Goal: Information Seeking & Learning: Find specific fact

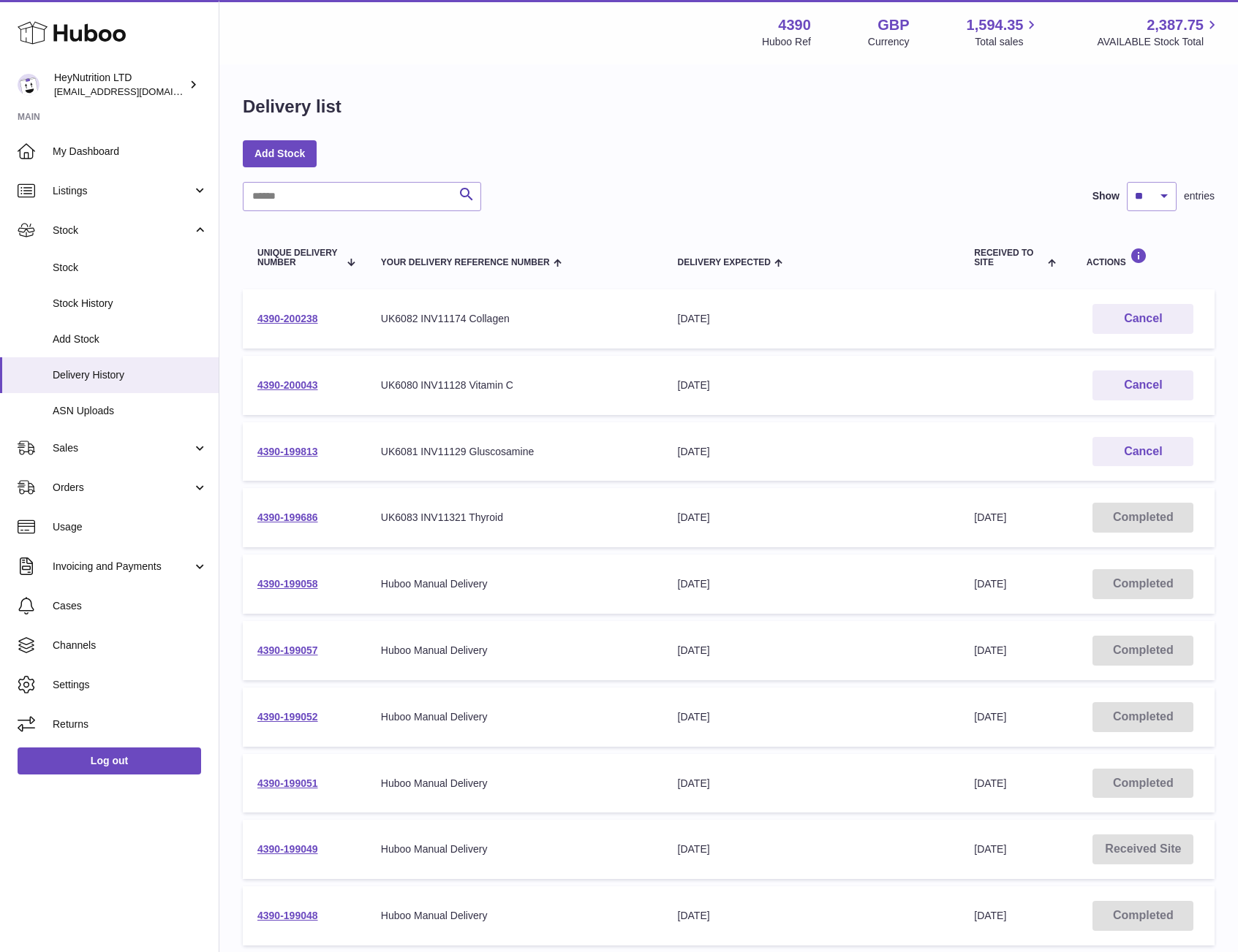
click at [944, 169] on div "Delivery list Add Stock Search Show ** ** ** *** entries Unique Delivery Number…" at bounding box center [728, 542] width 1018 height 954
click at [836, 230] on table "Unique Delivery Number Your Delivery Reference Number Delivery Expected Receive…" at bounding box center [728, 589] width 971 height 727
click at [605, 60] on div "Menu Huboo 4390 Huboo Ref GBP Currency 1,594.35 Total sales 2,387.75 AVAILABLE …" at bounding box center [728, 32] width 1018 height 64
click at [274, 317] on link "4390-200238" at bounding box center [288, 318] width 61 height 12
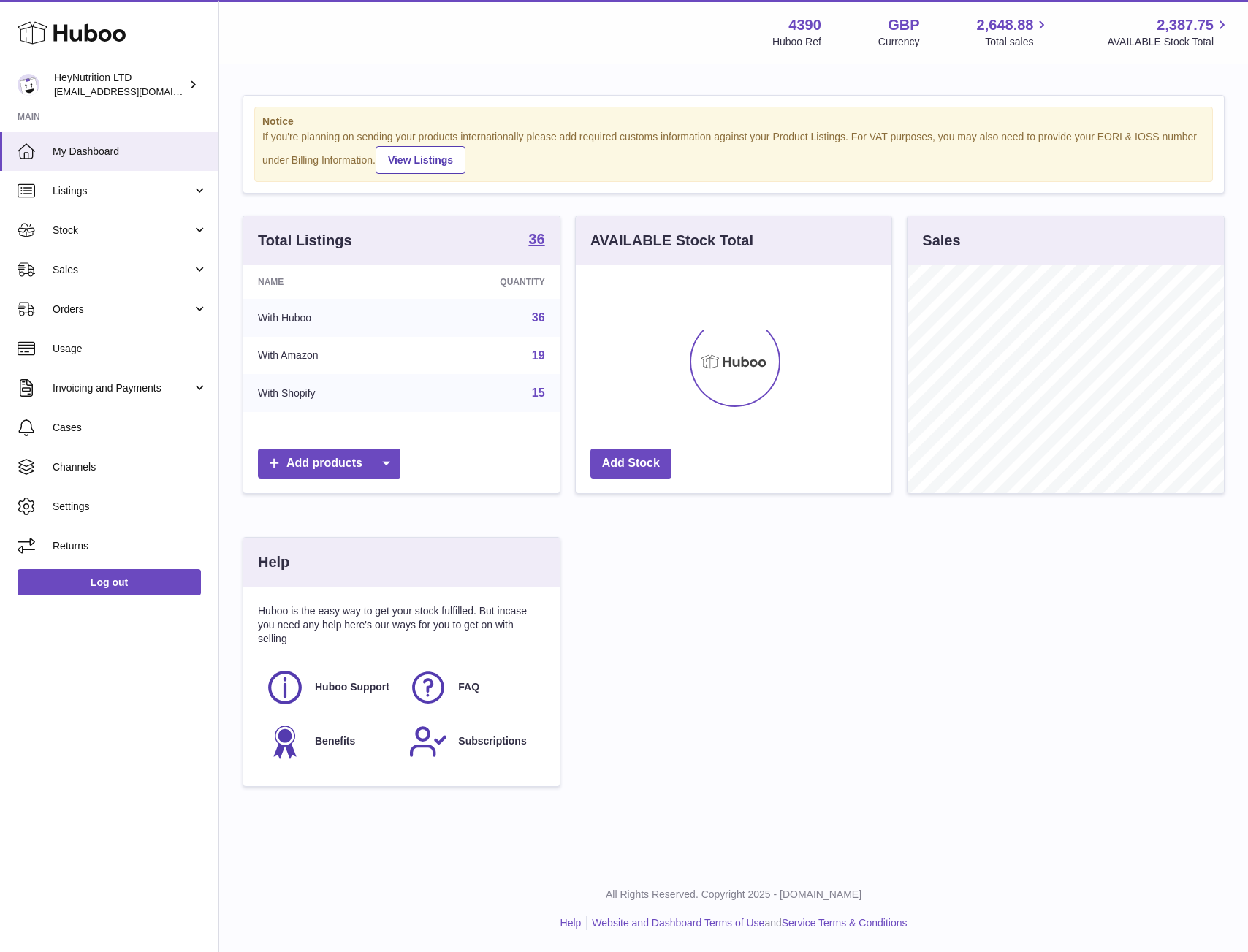
scroll to position [228, 316]
click at [92, 230] on span "Stock" at bounding box center [123, 230] width 140 height 14
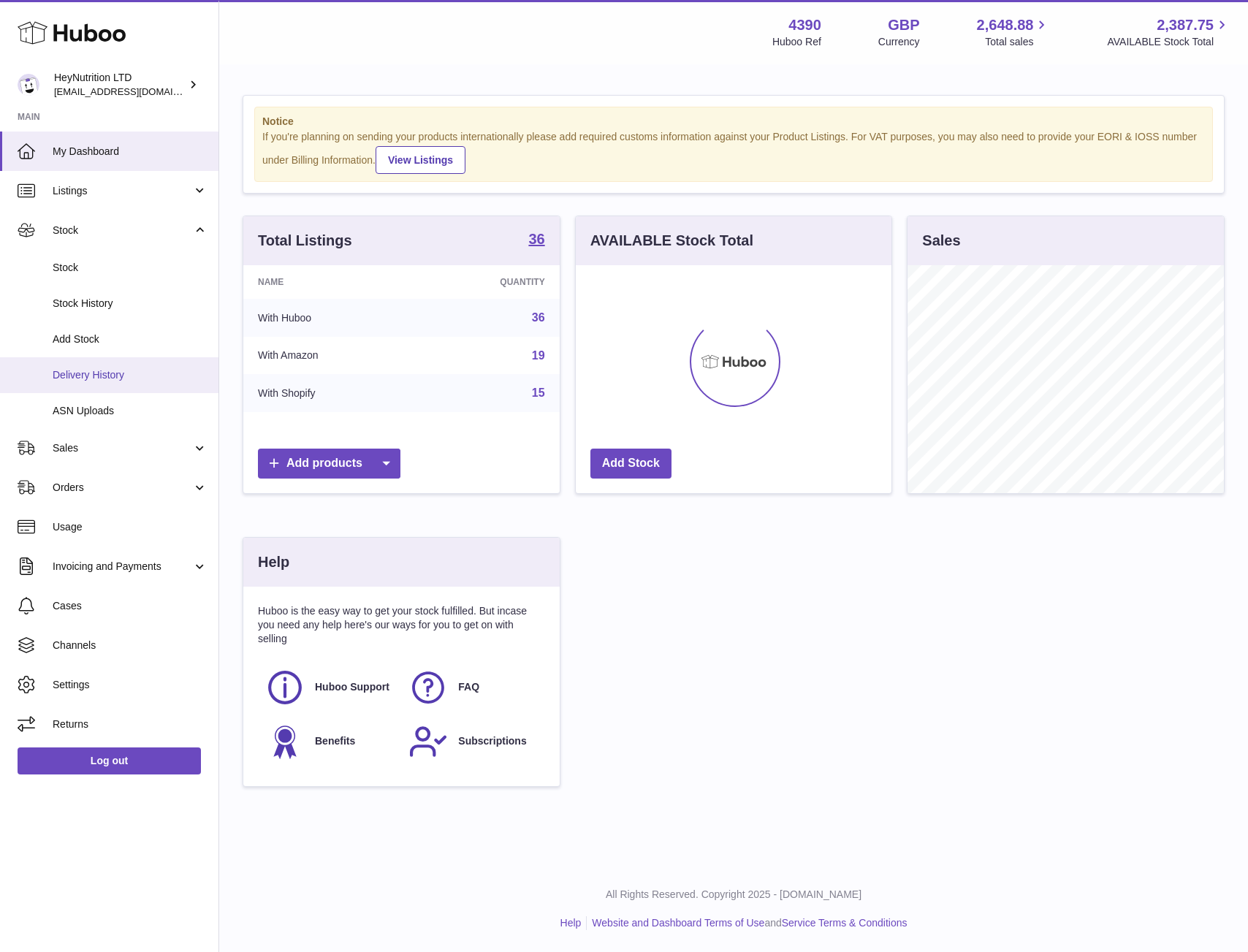
click at [96, 369] on span "Delivery History" at bounding box center [130, 375] width 155 height 14
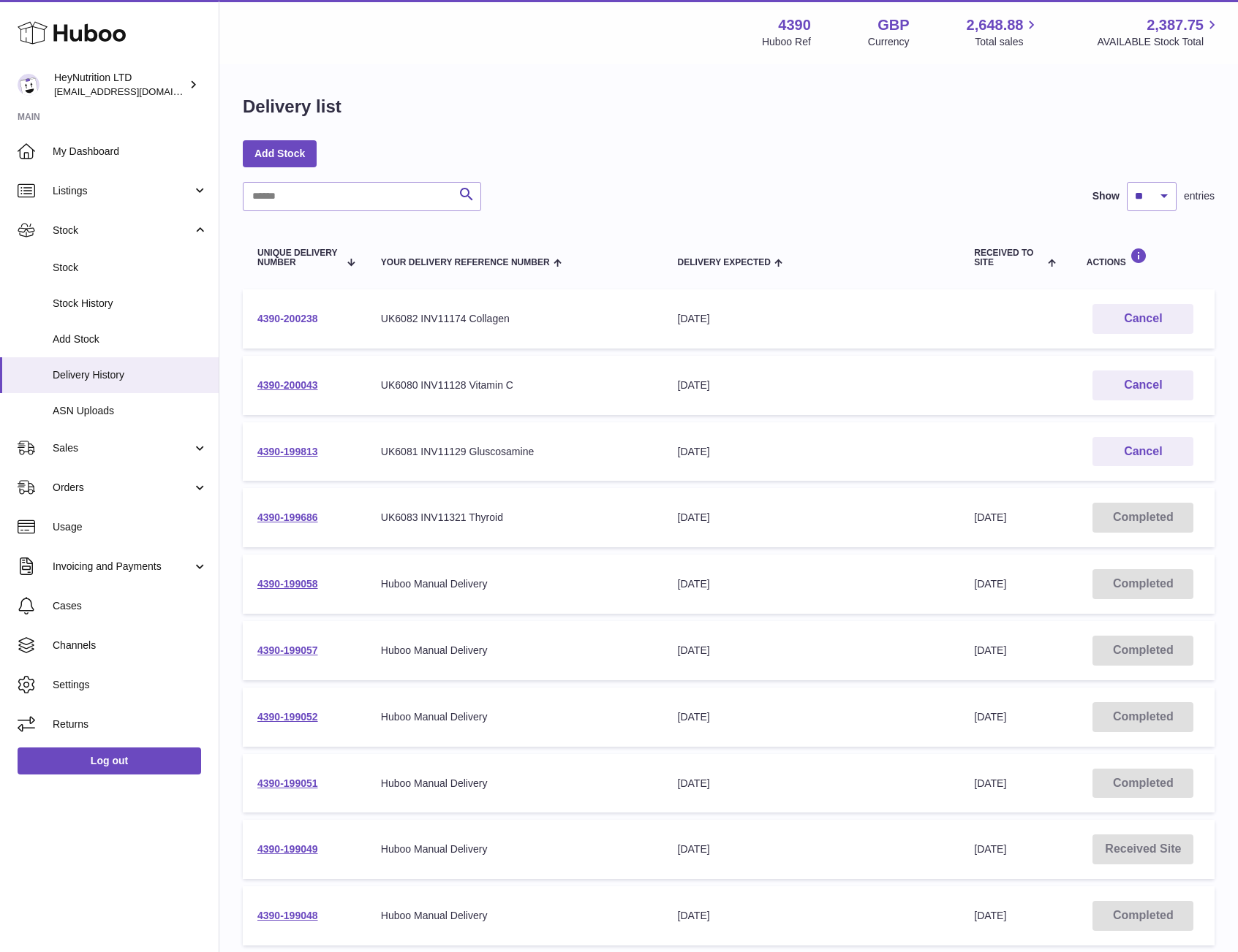
click at [295, 317] on link "4390-200238" at bounding box center [288, 318] width 61 height 12
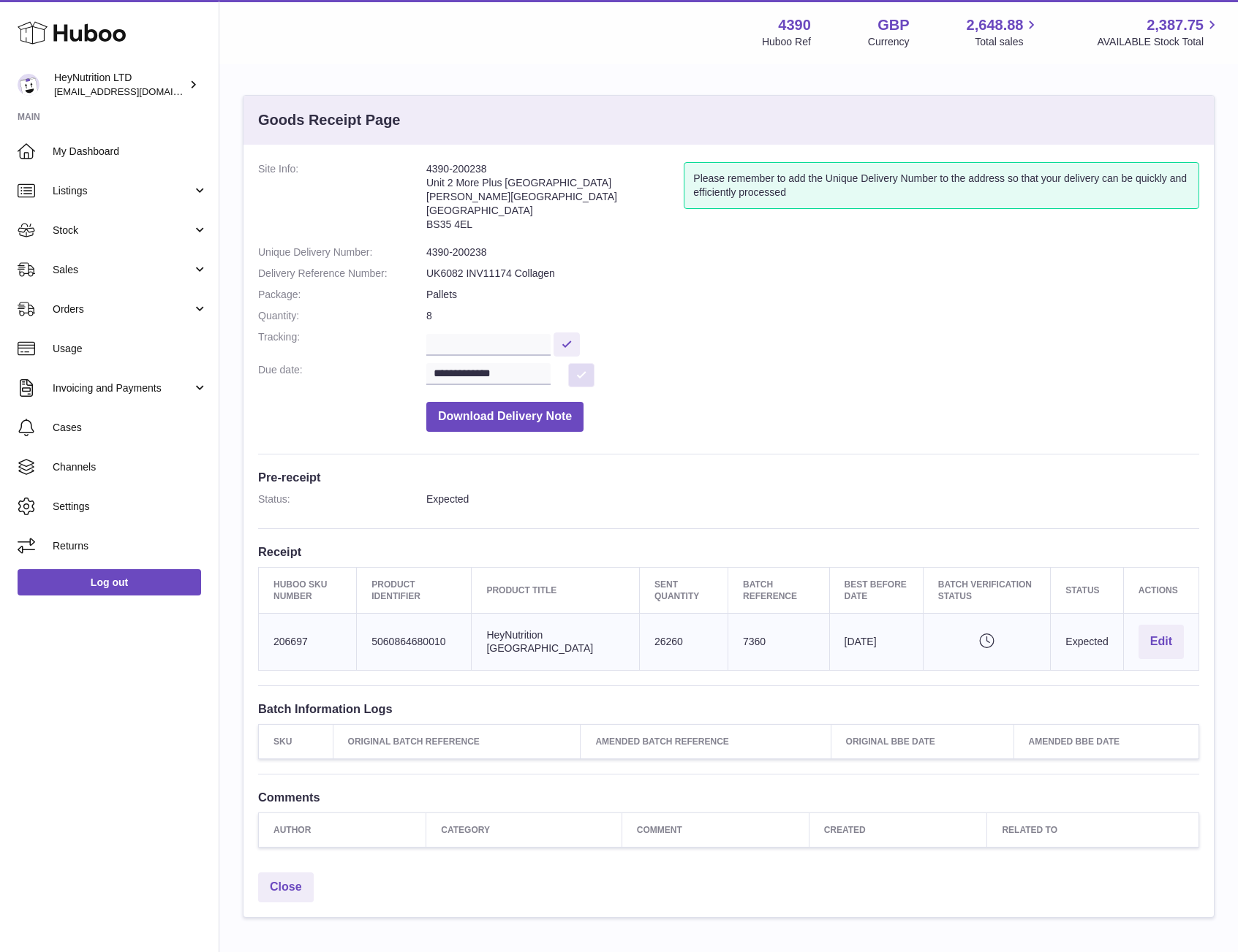
click at [582, 374] on button at bounding box center [581, 374] width 26 height 24
click at [541, 373] on input "**********" at bounding box center [488, 374] width 124 height 22
click at [574, 515] on span "19" at bounding box center [566, 518] width 26 height 26
type input "**********"
click at [579, 379] on button at bounding box center [581, 374] width 26 height 24
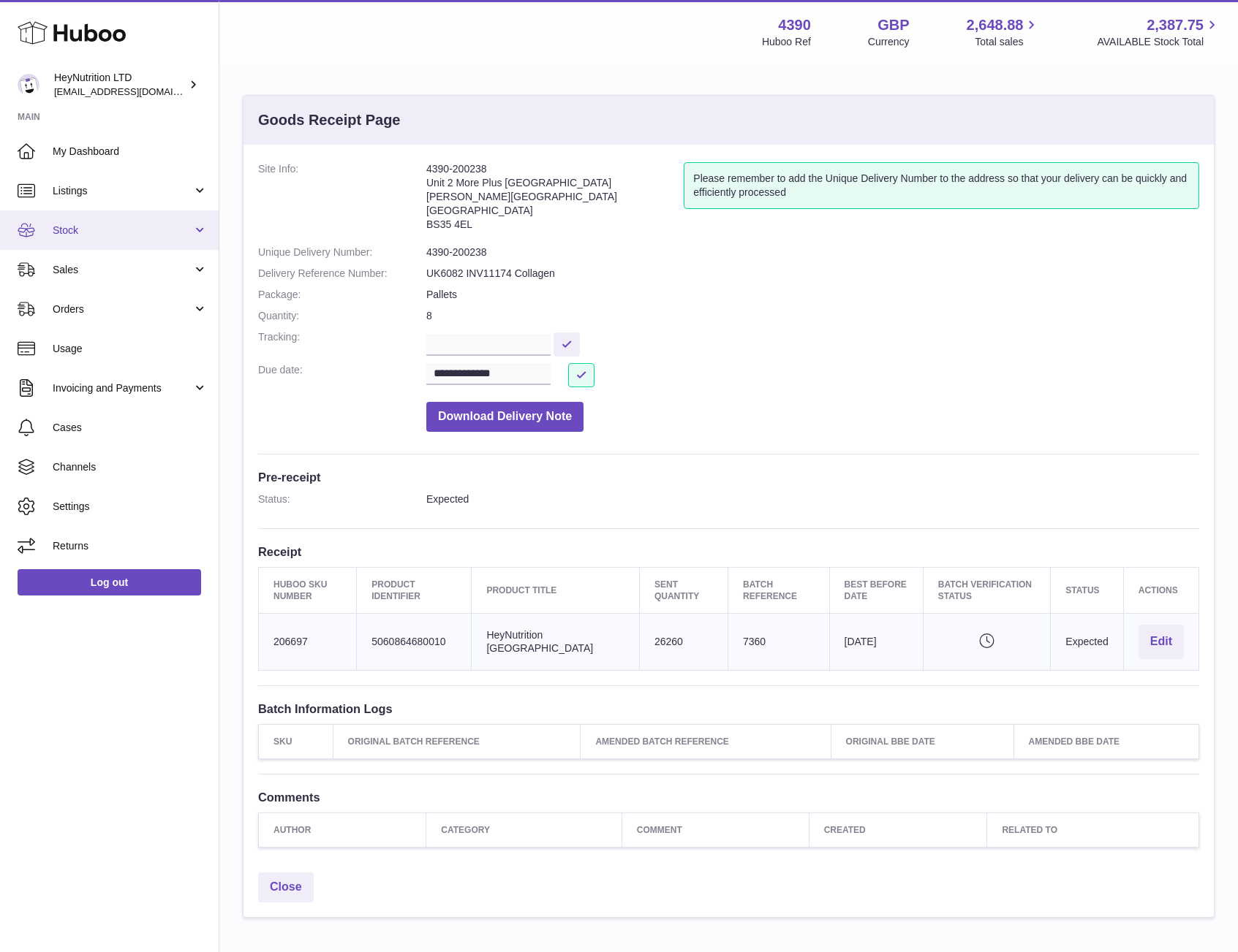
click at [114, 224] on span "Stock" at bounding box center [123, 230] width 140 height 14
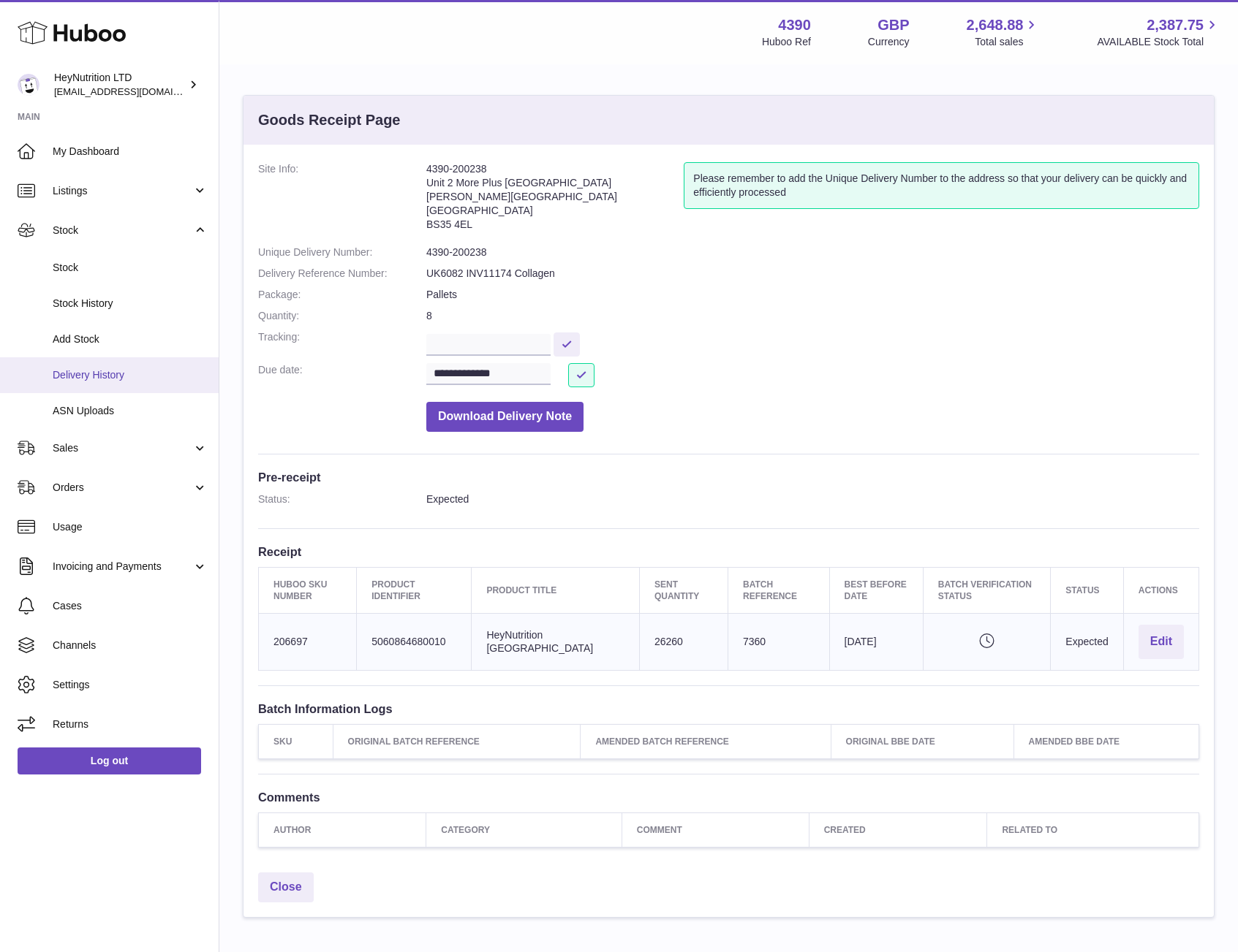
click at [129, 381] on span "Delivery History" at bounding box center [130, 375] width 155 height 14
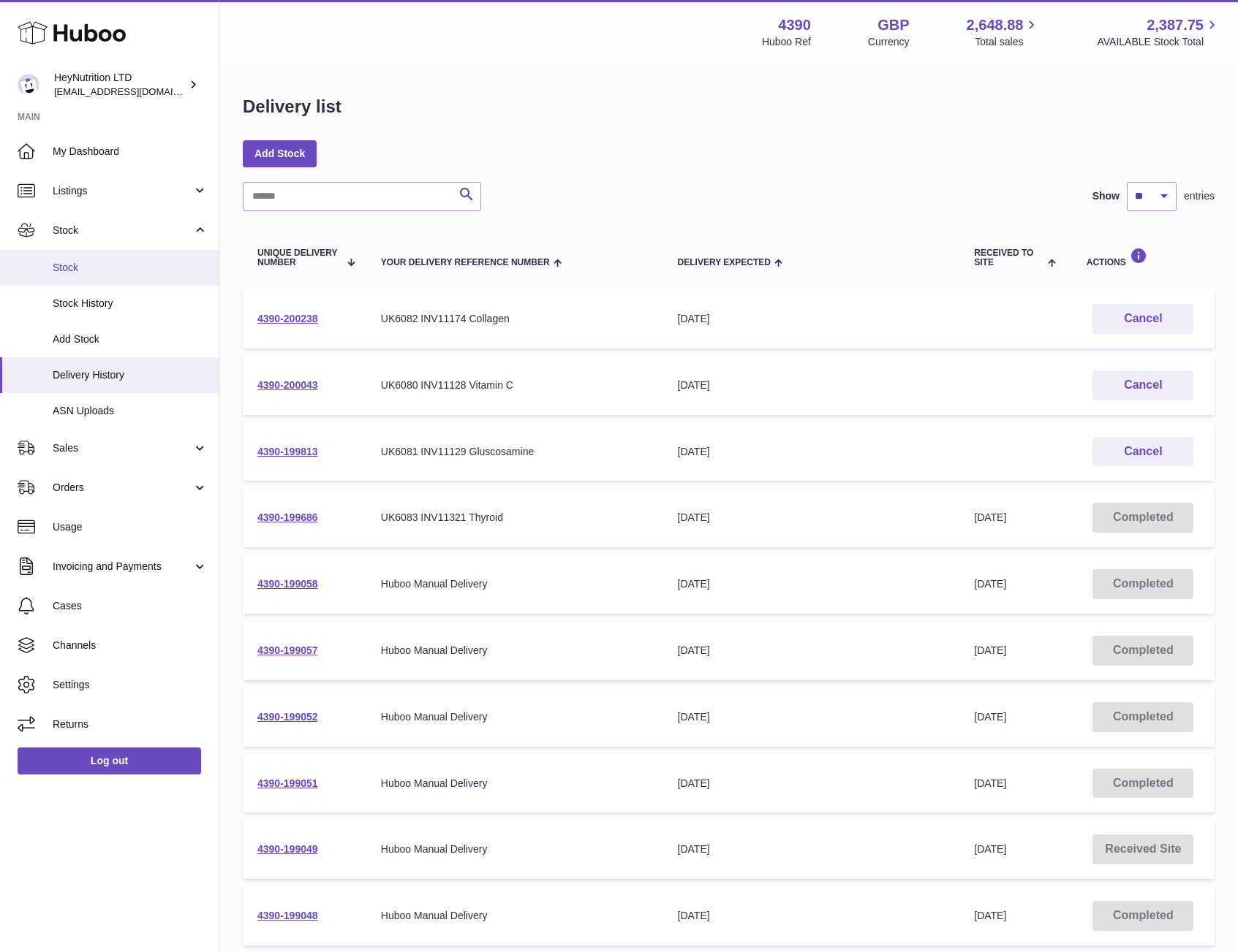
click at [86, 264] on span "Stock" at bounding box center [130, 267] width 155 height 14
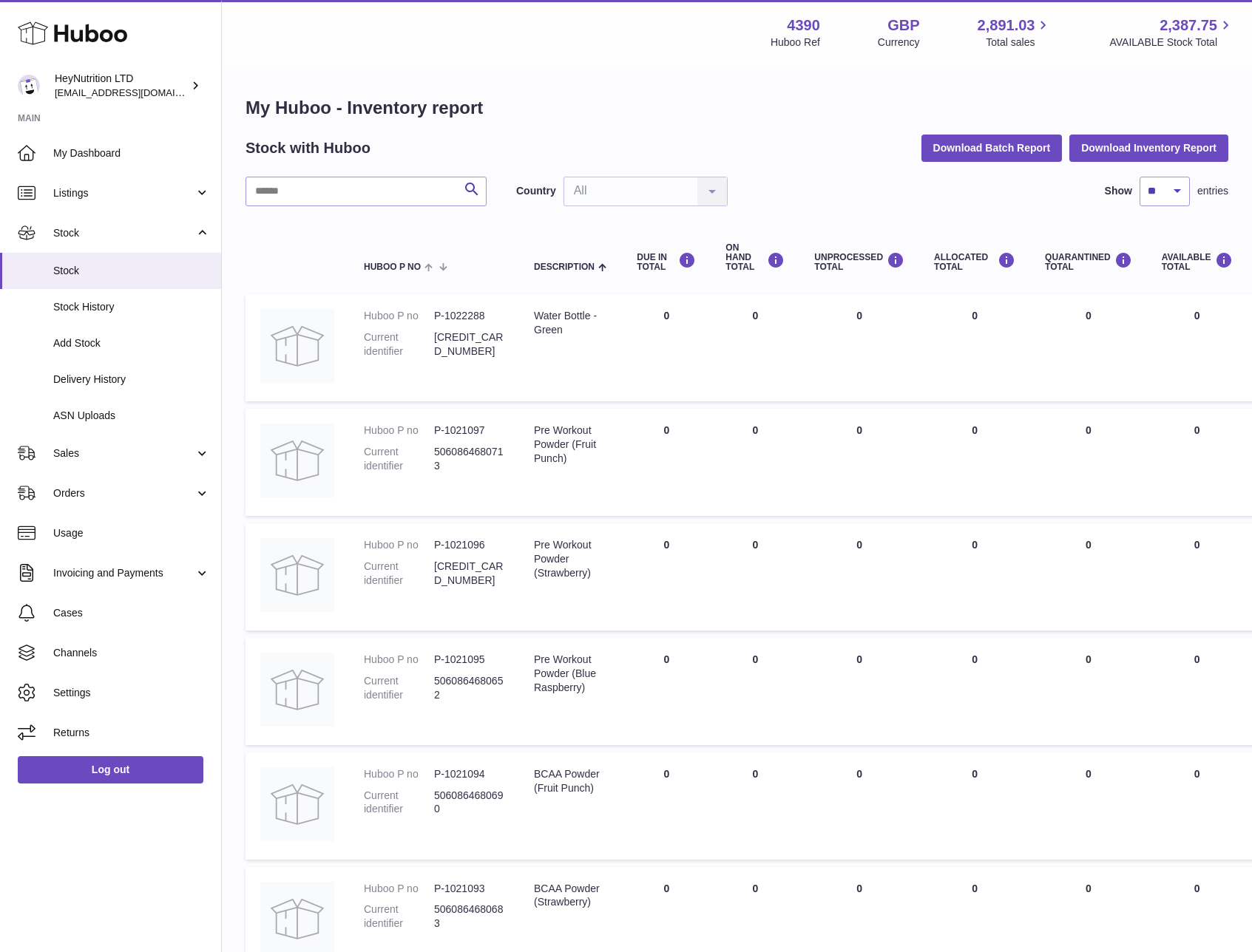
click at [1137, 187] on div "Show ** ** ** *** entries" at bounding box center [1162, 191] width 131 height 30
click at [1152, 195] on select "** ** ** ***" at bounding box center [1165, 191] width 50 height 30
select select "***"
click at [1140, 176] on select "** ** ** ***" at bounding box center [1165, 191] width 50 height 30
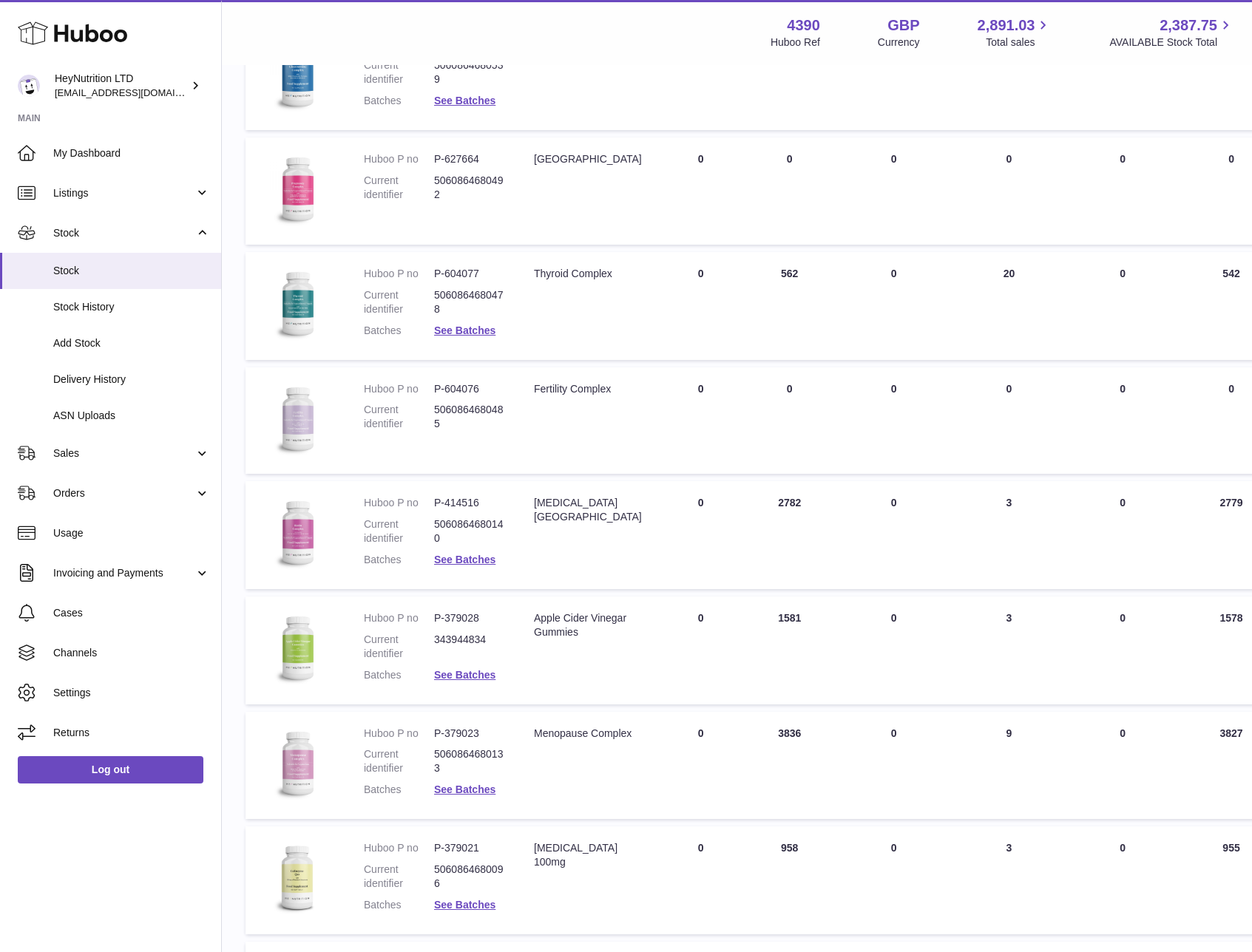
scroll to position [2042, 0]
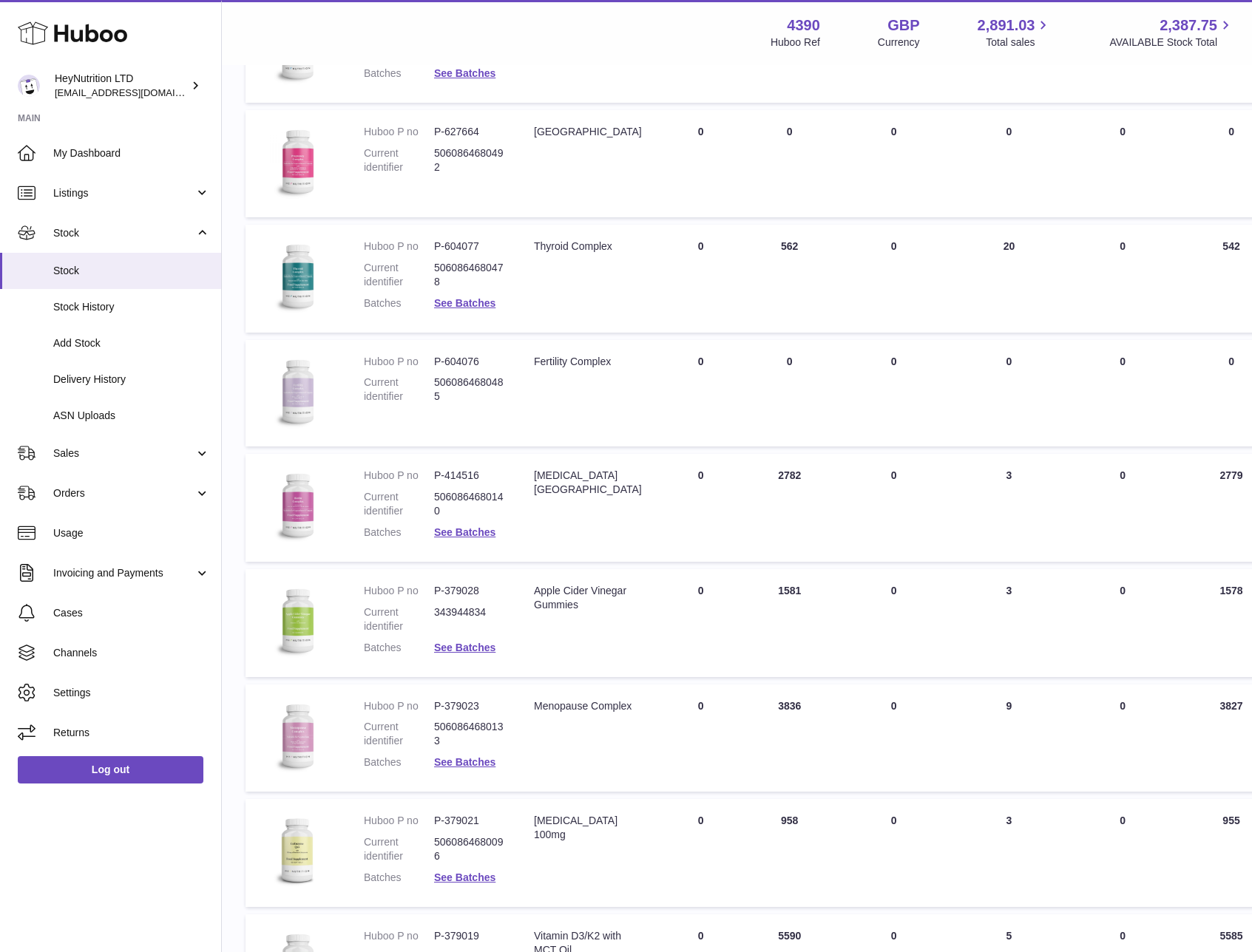
click at [466, 247] on dd "P-604077" at bounding box center [469, 246] width 70 height 14
copy dl "P-604077"
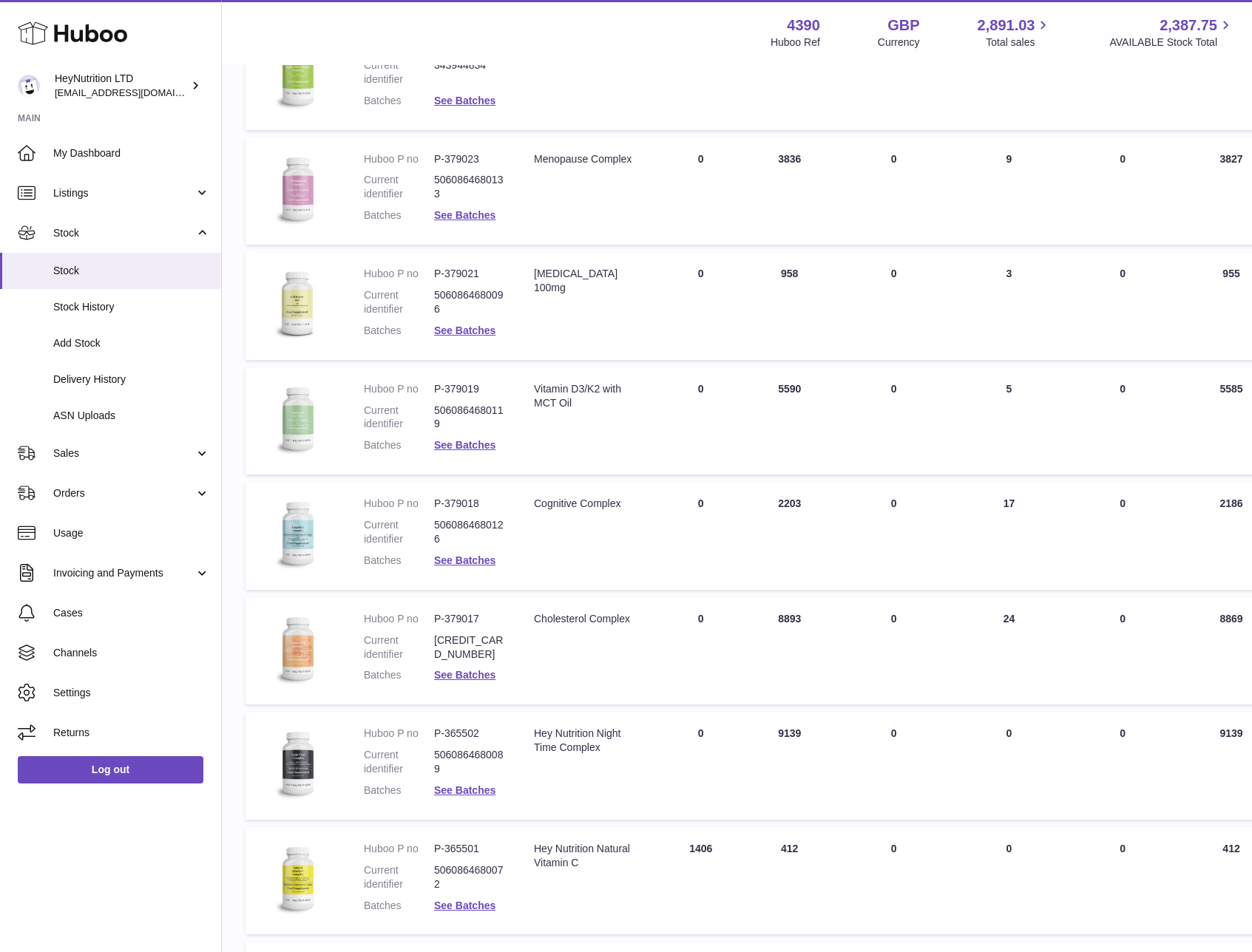
scroll to position [2593, 0]
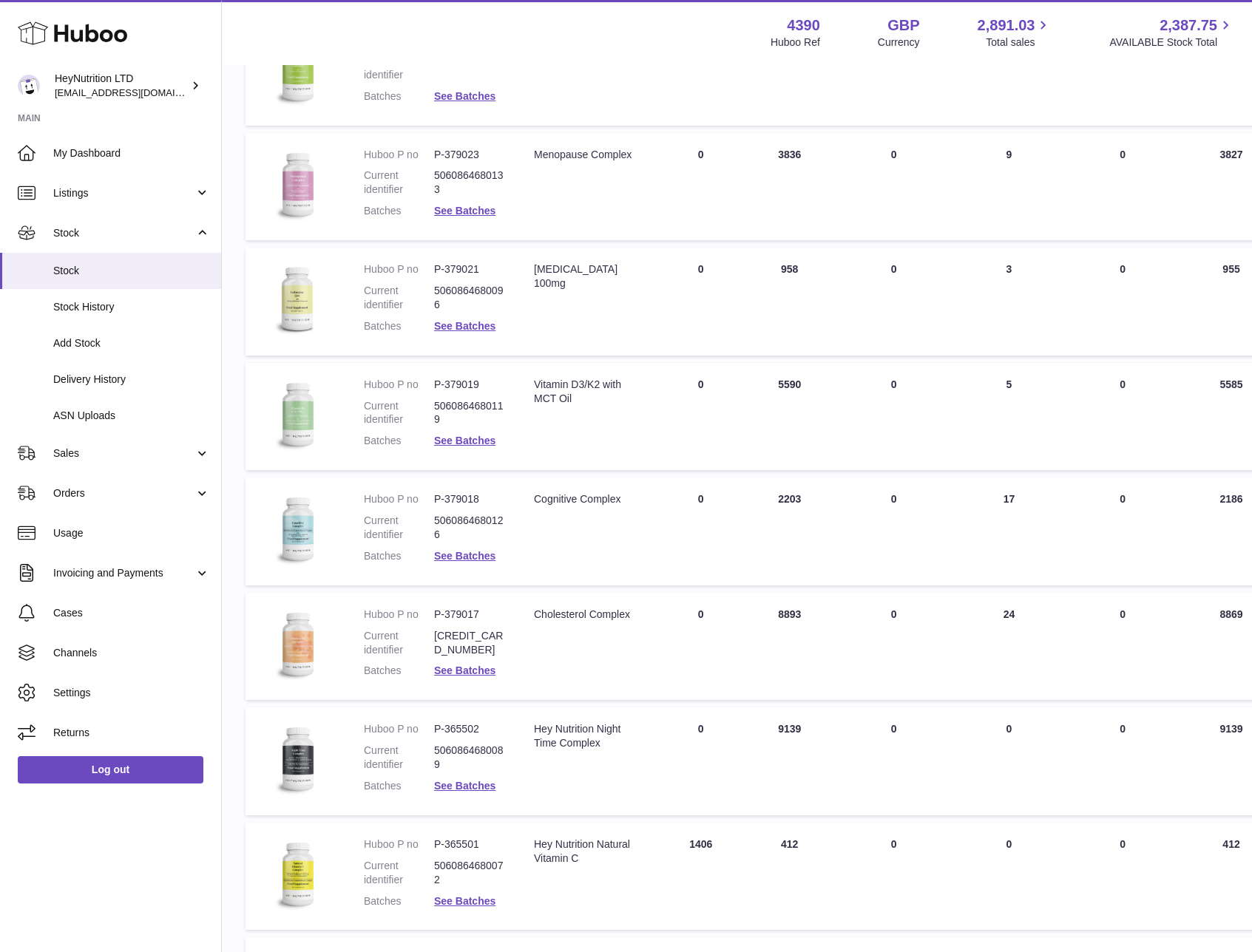
click at [460, 498] on dd "P-379018" at bounding box center [469, 498] width 70 height 14
copy dl "P-379018"
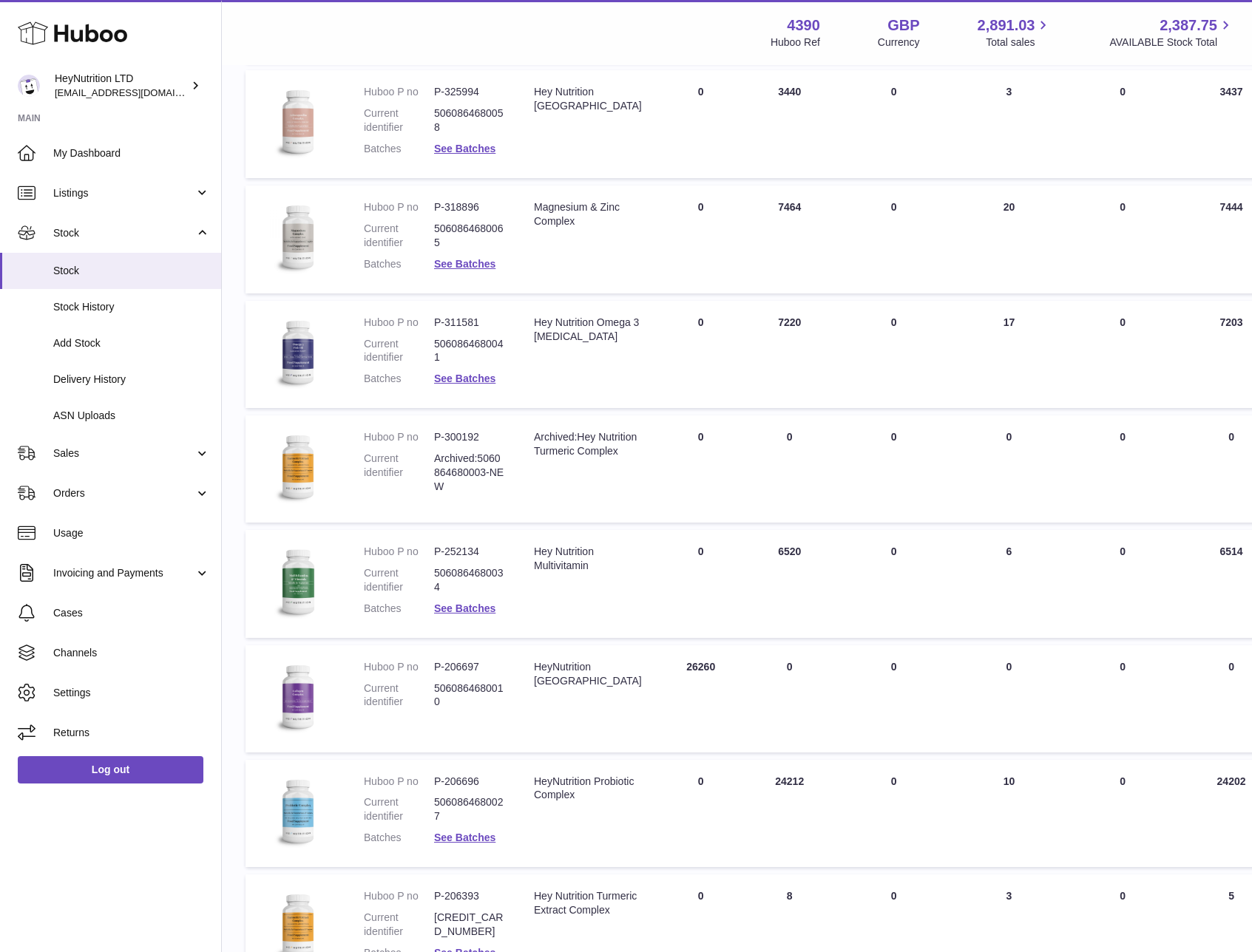
scroll to position [3415, 0]
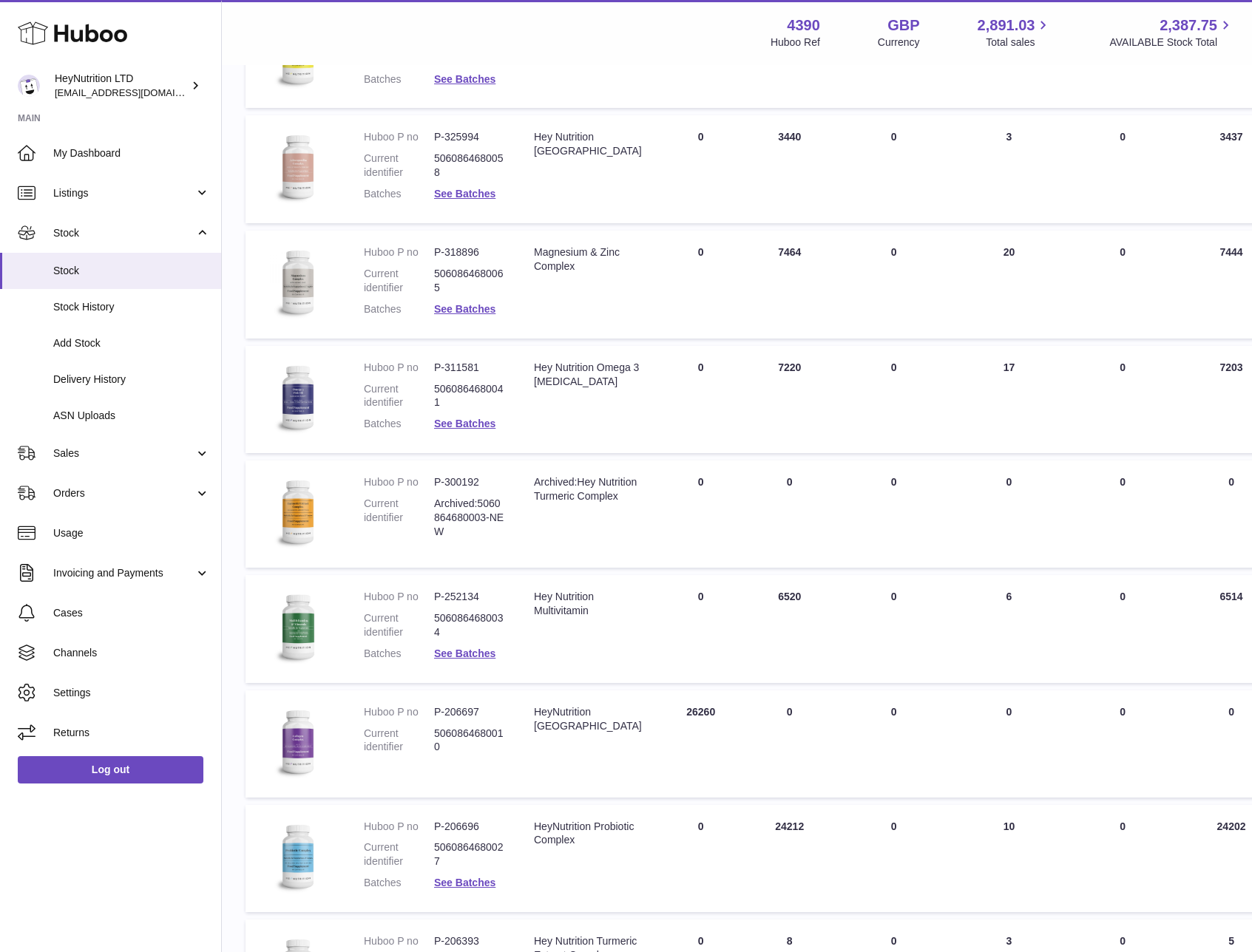
click at [456, 479] on dd "P-300192" at bounding box center [469, 482] width 70 height 14
copy dl "P-300192"
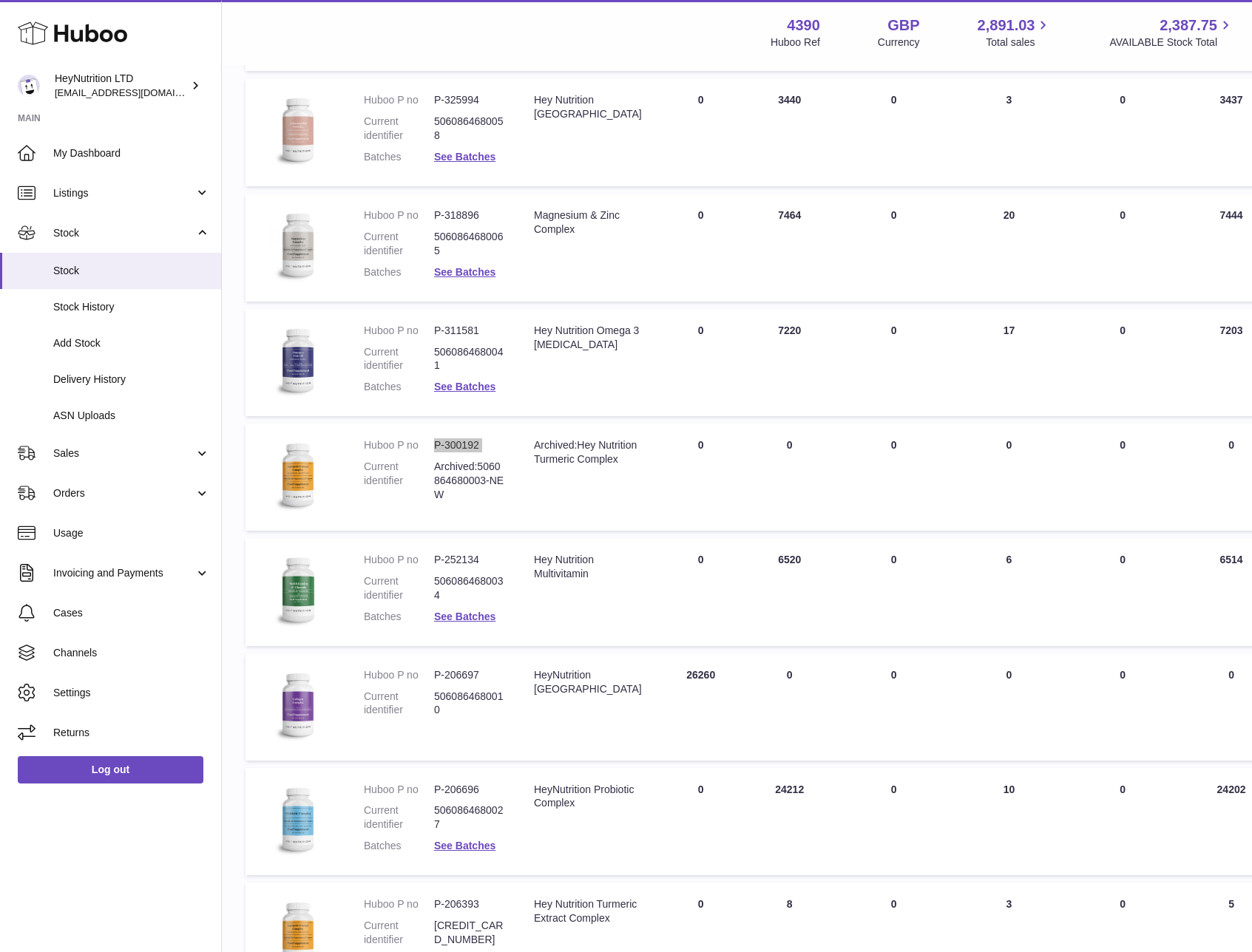
scroll to position [3456, 0]
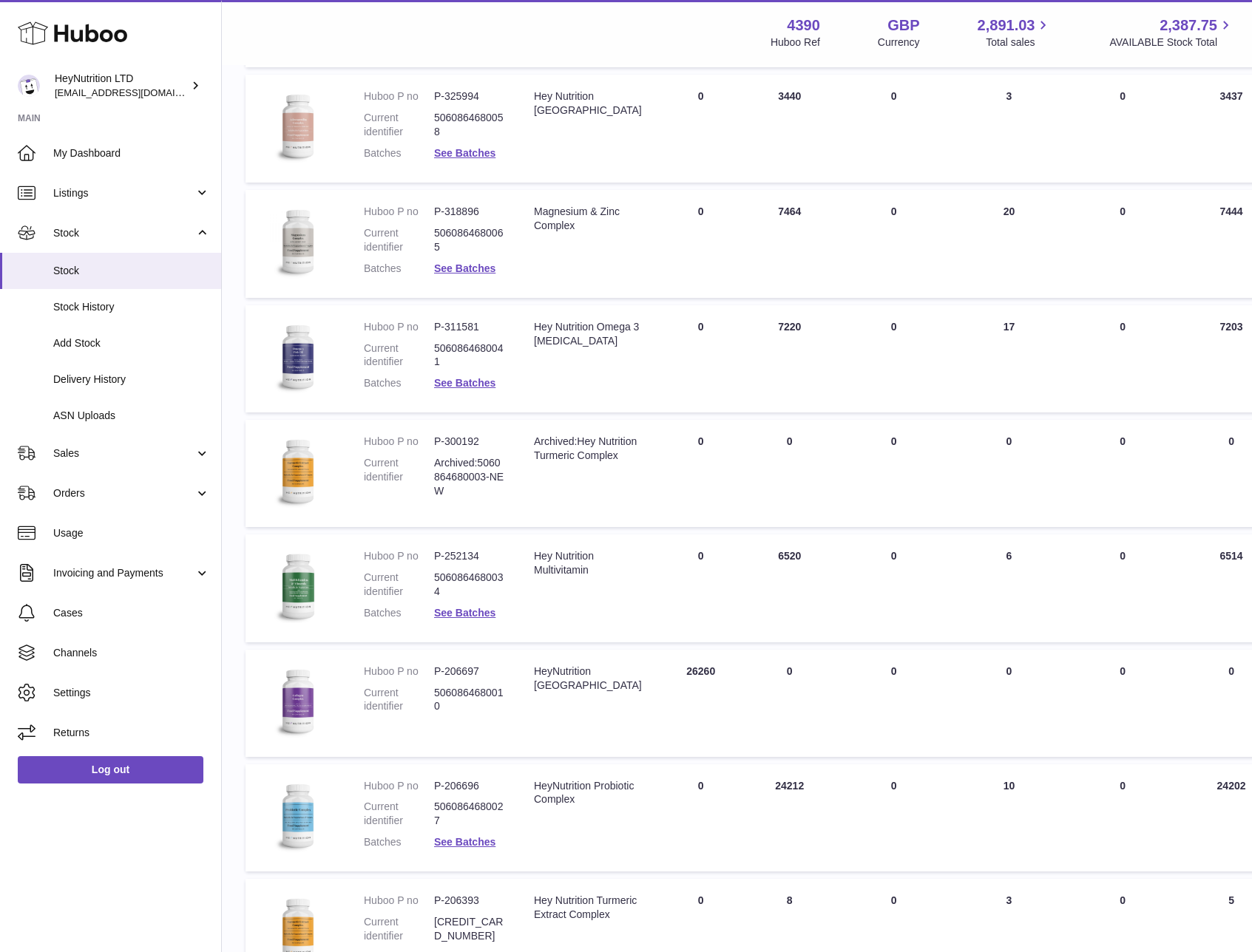
click at [469, 489] on dd "Archived:5060864680003-NEW" at bounding box center [469, 477] width 70 height 42
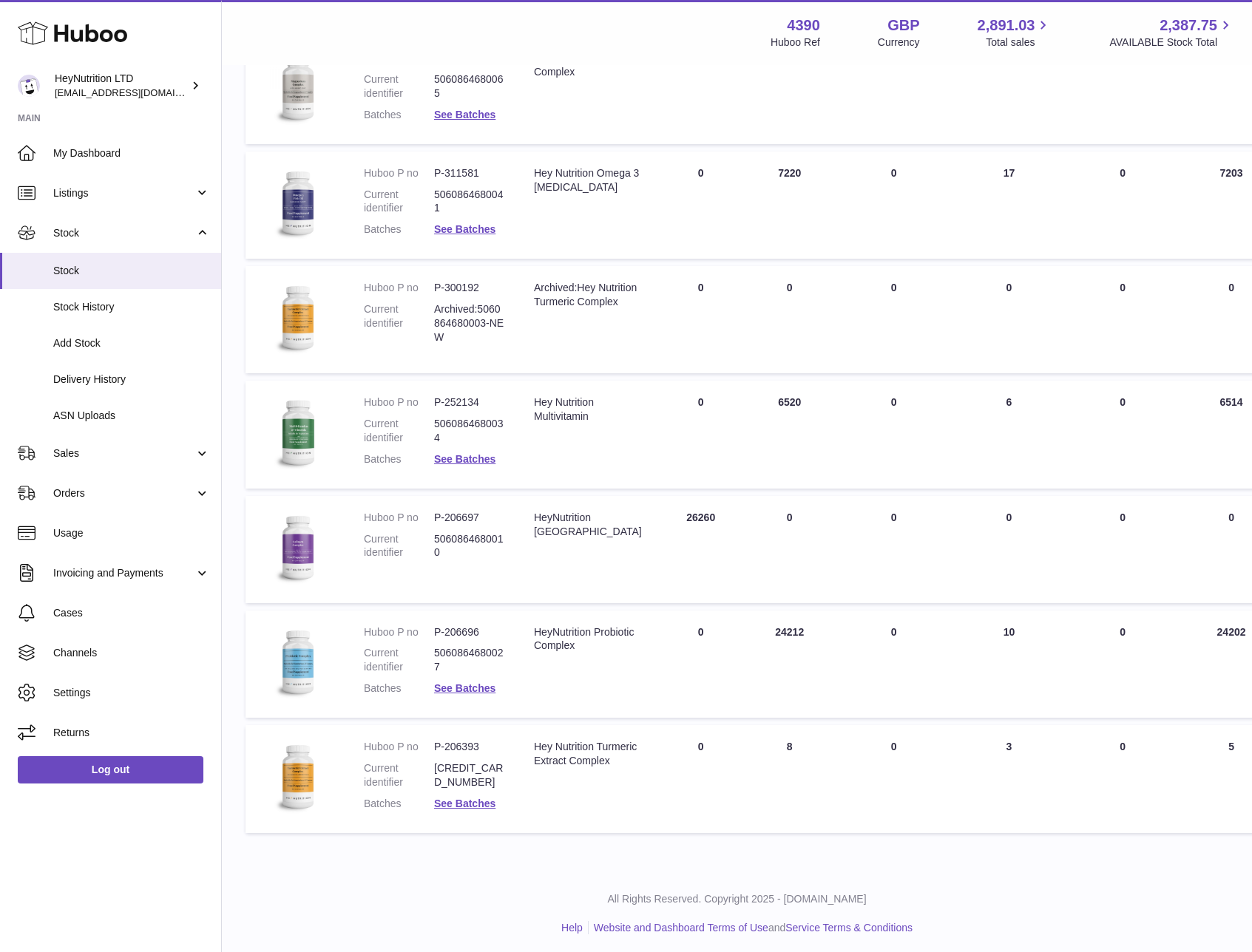
scroll to position [3614, 0]
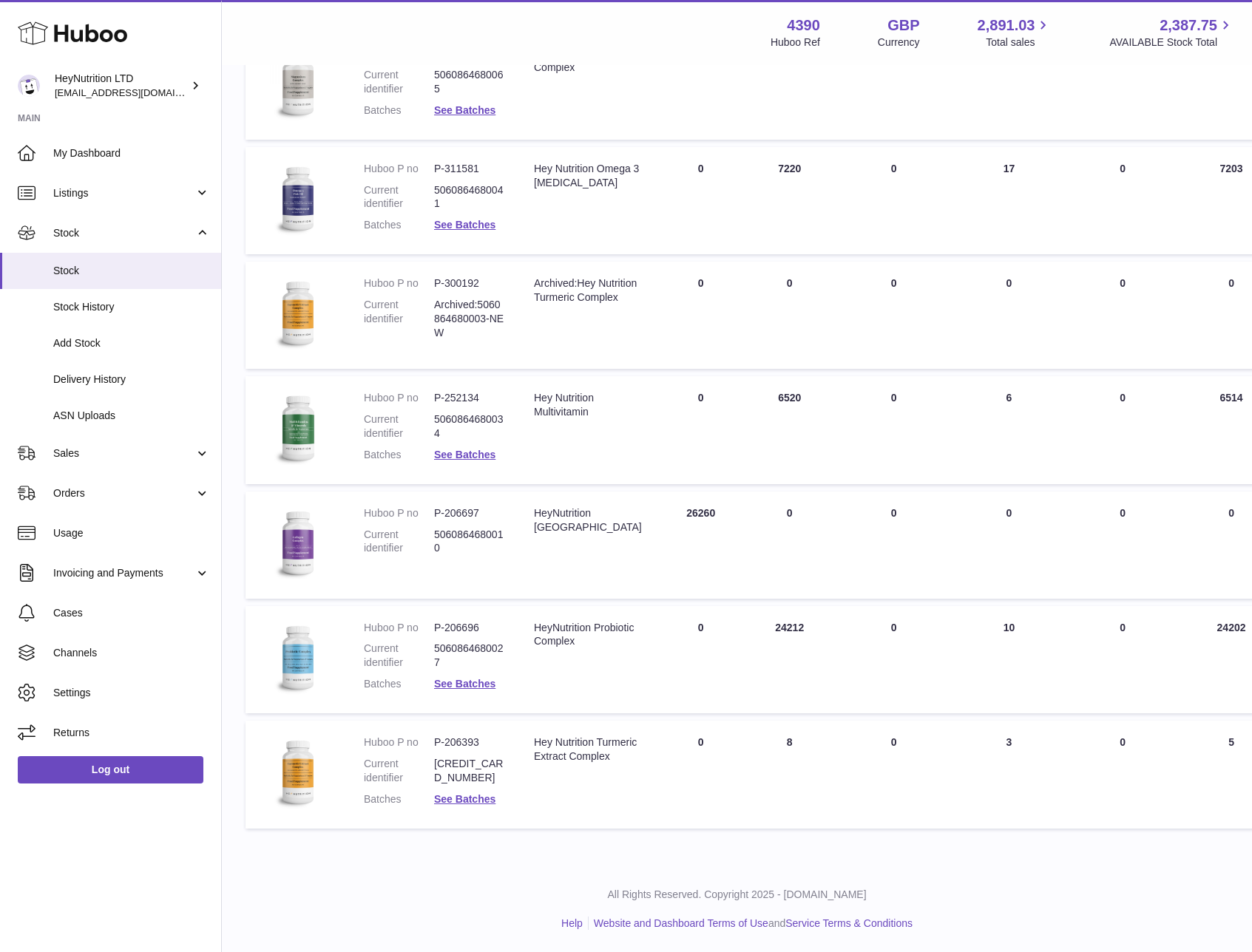
click at [466, 742] on dd "P-206393" at bounding box center [469, 742] width 70 height 14
click at [466, 741] on dd "P-206393" at bounding box center [469, 742] width 70 height 14
copy dl "P-206393"
click at [472, 803] on link "See Batches" at bounding box center [465, 799] width 62 height 12
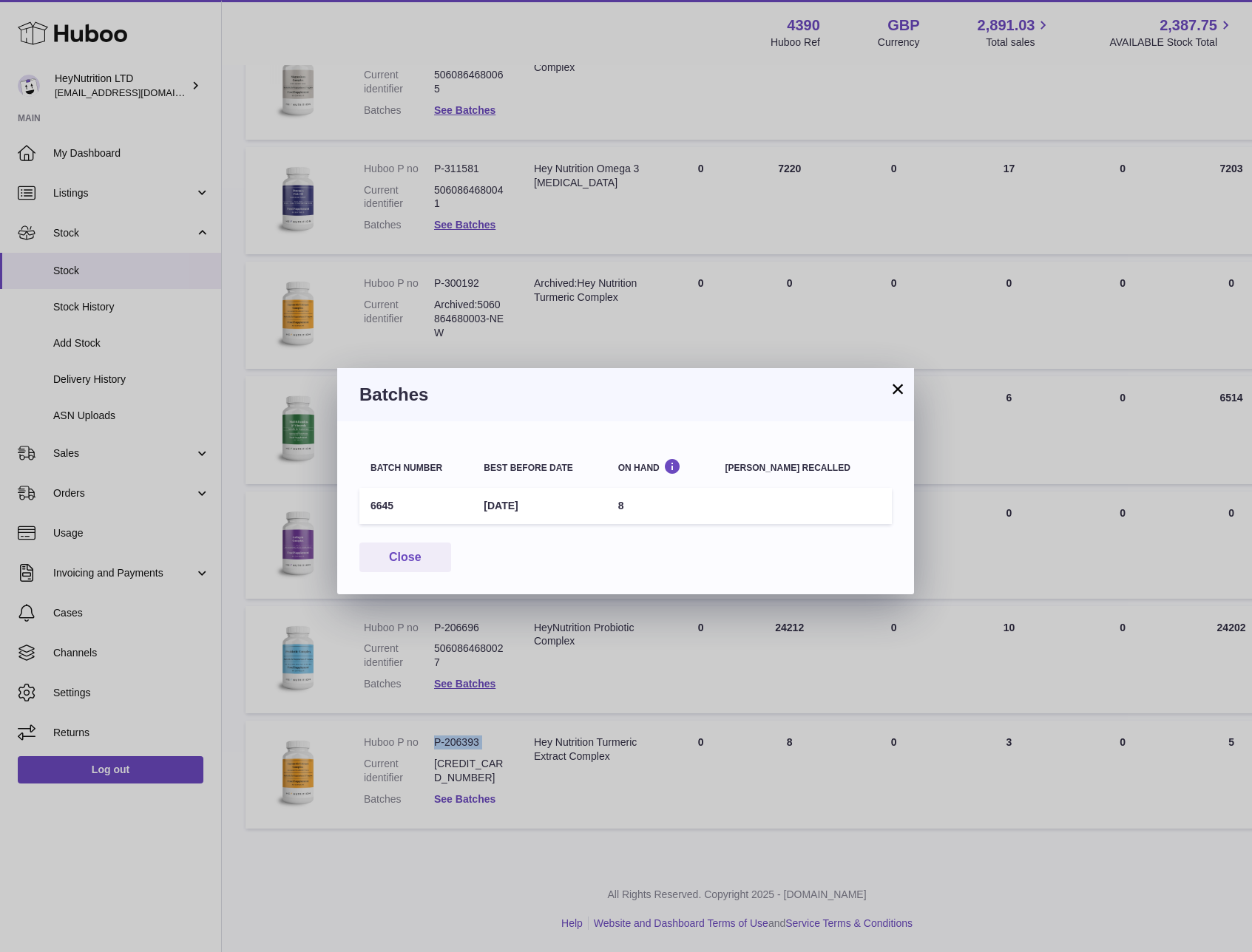
scroll to position [3603, 0]
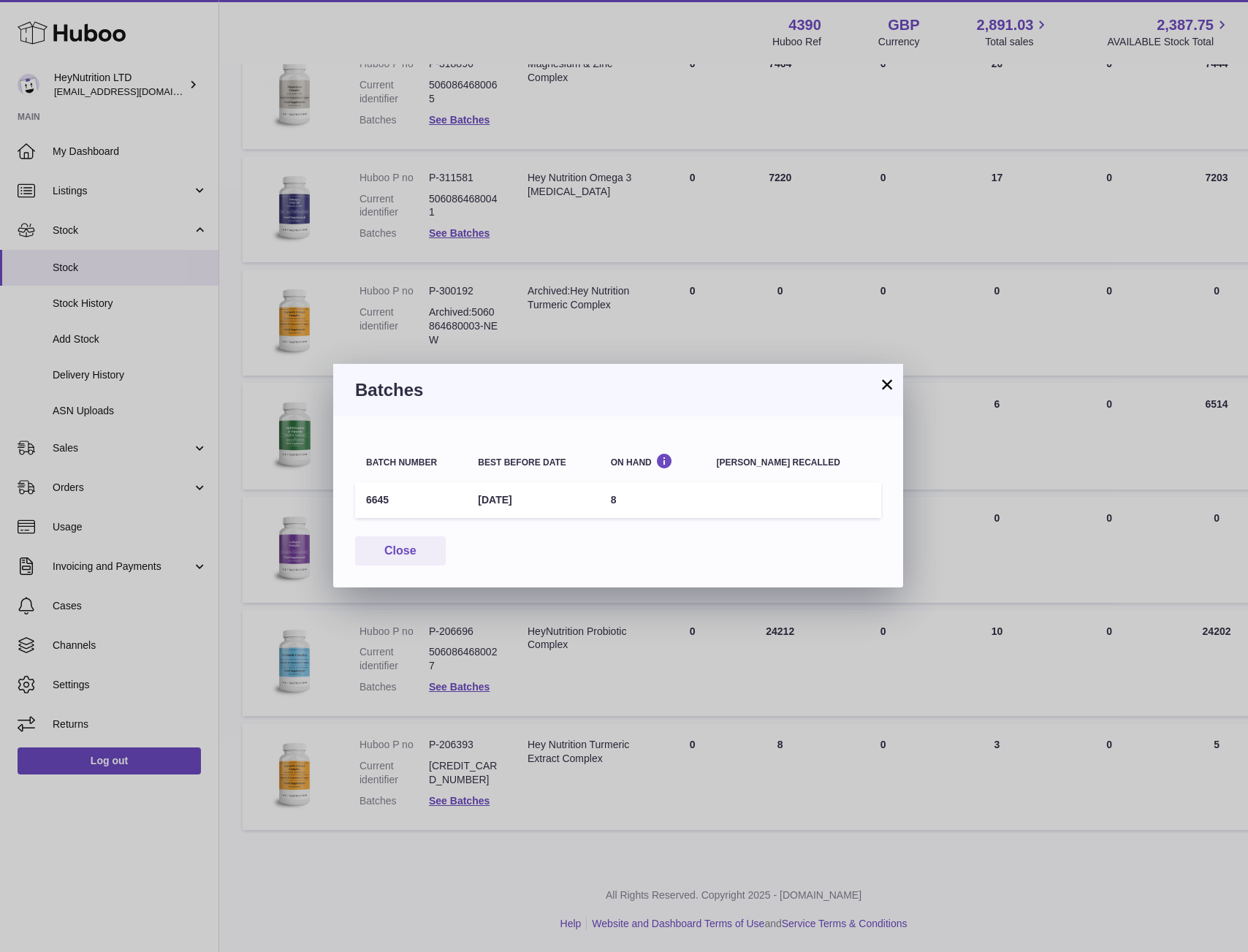
click at [378, 496] on td "6645" at bounding box center [411, 500] width 112 height 36
copy td "6645"
click at [885, 390] on button "×" at bounding box center [887, 383] width 17 height 17
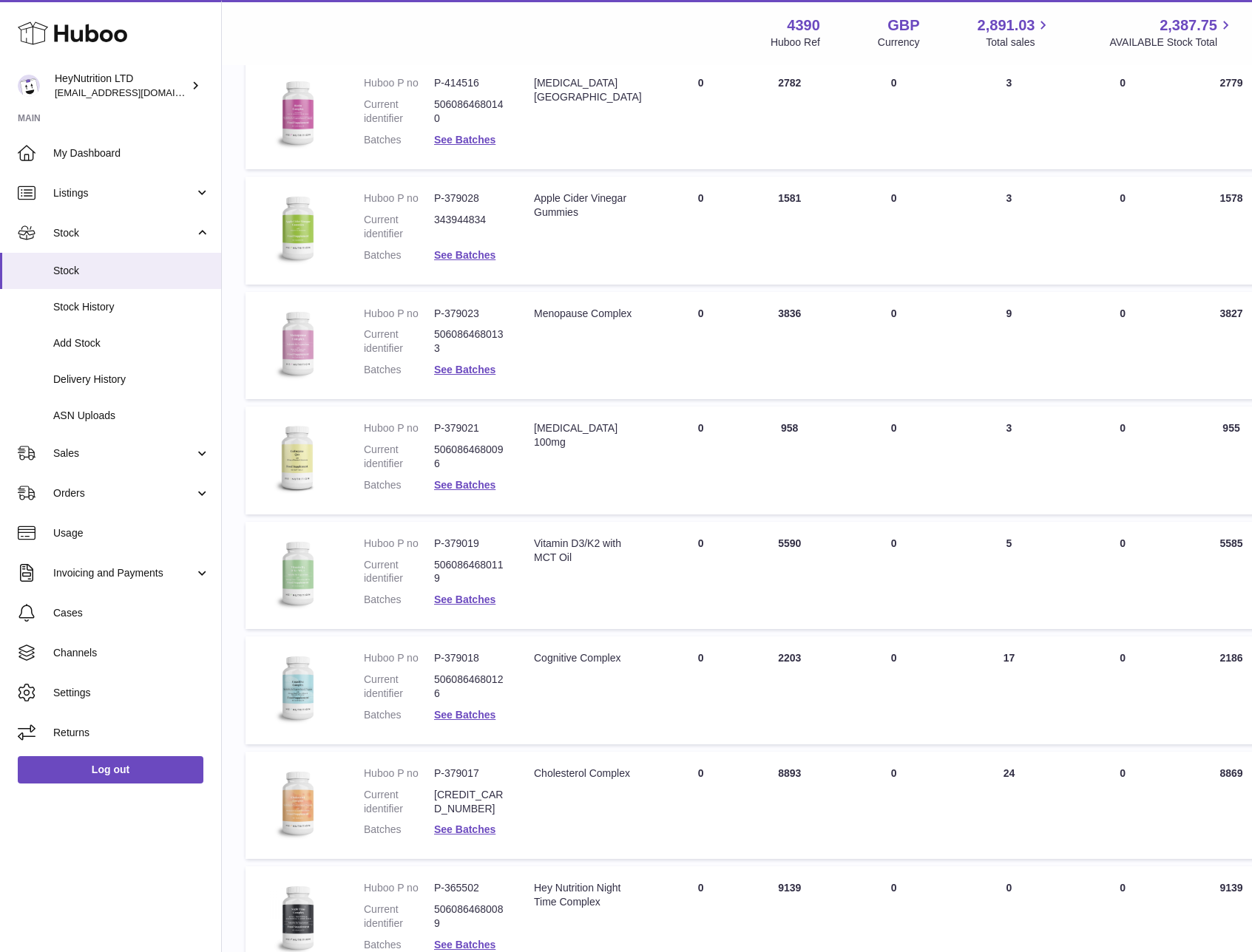
scroll to position [2397, 0]
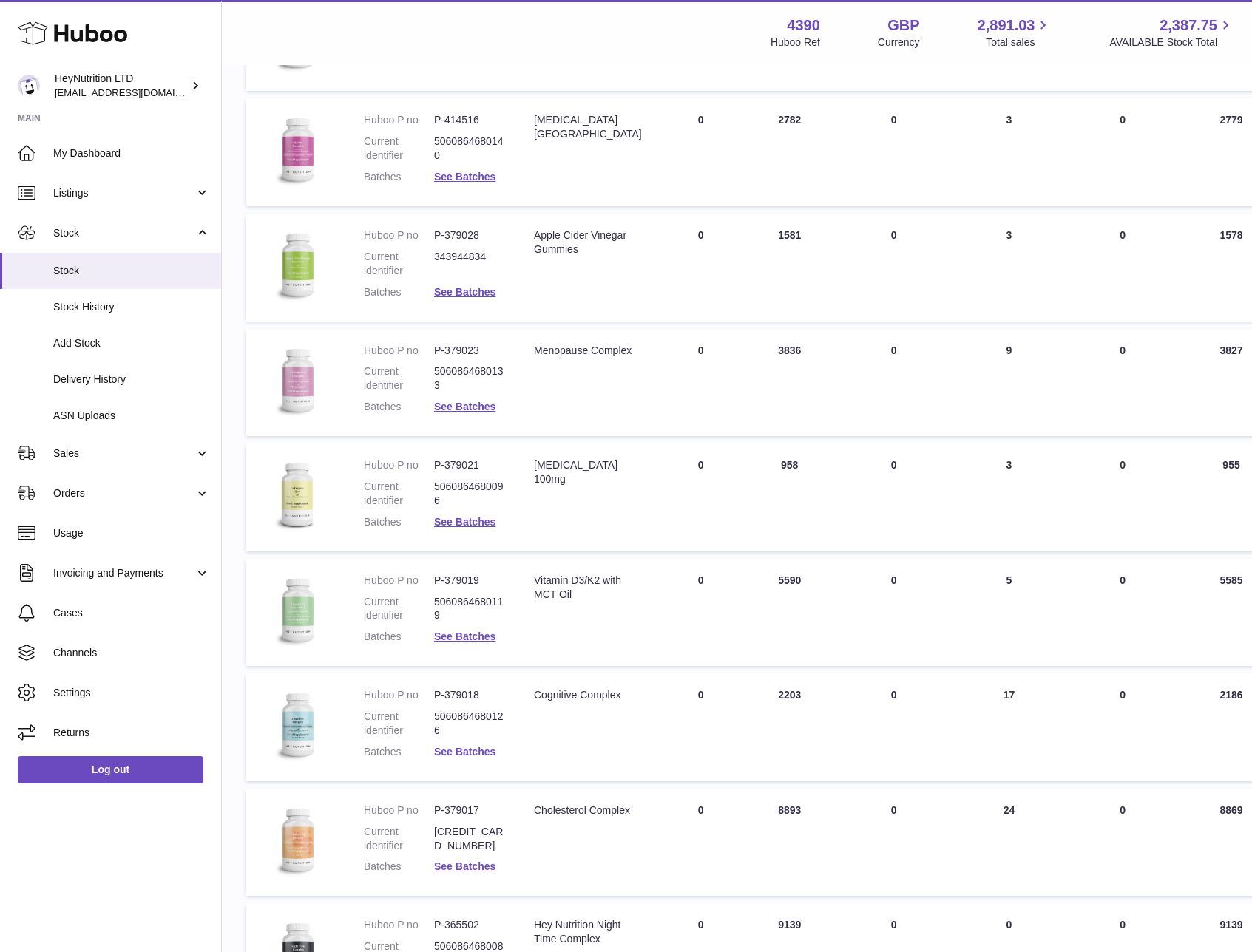
click at [479, 747] on link "See Batches" at bounding box center [465, 751] width 62 height 12
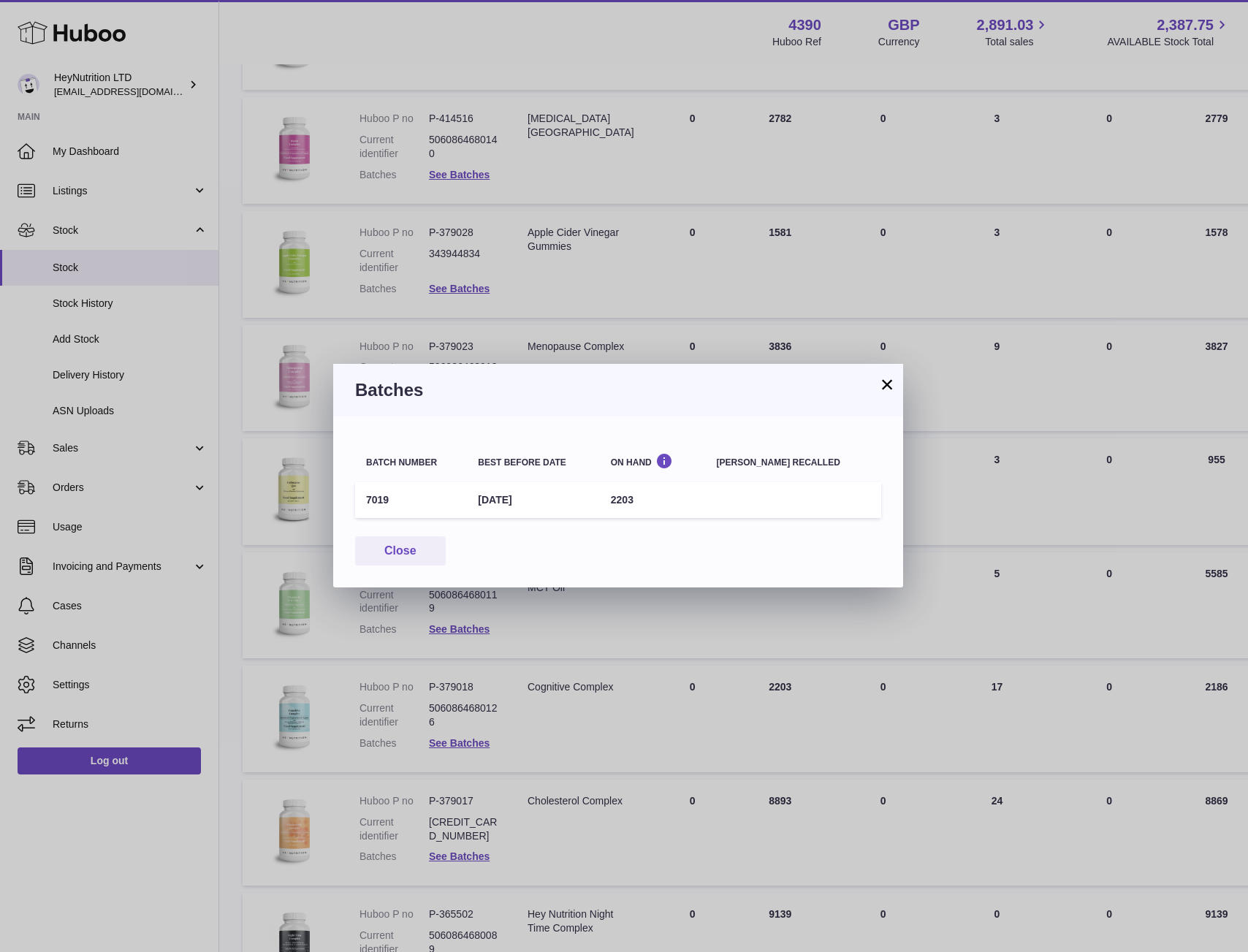
click at [376, 496] on td "7019" at bounding box center [411, 500] width 112 height 36
copy td "7019"
click at [885, 383] on button "×" at bounding box center [887, 383] width 17 height 17
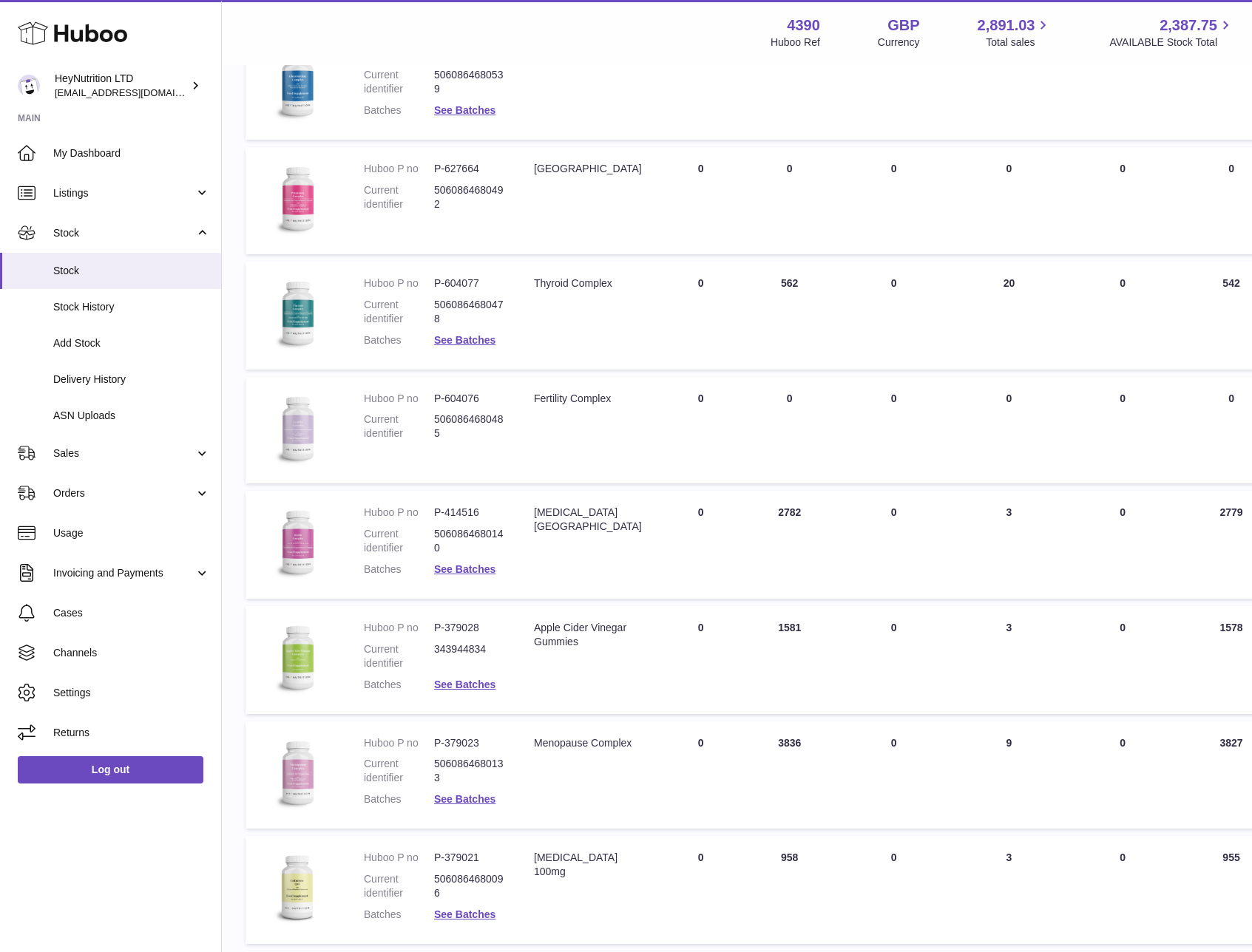
scroll to position [1902, 0]
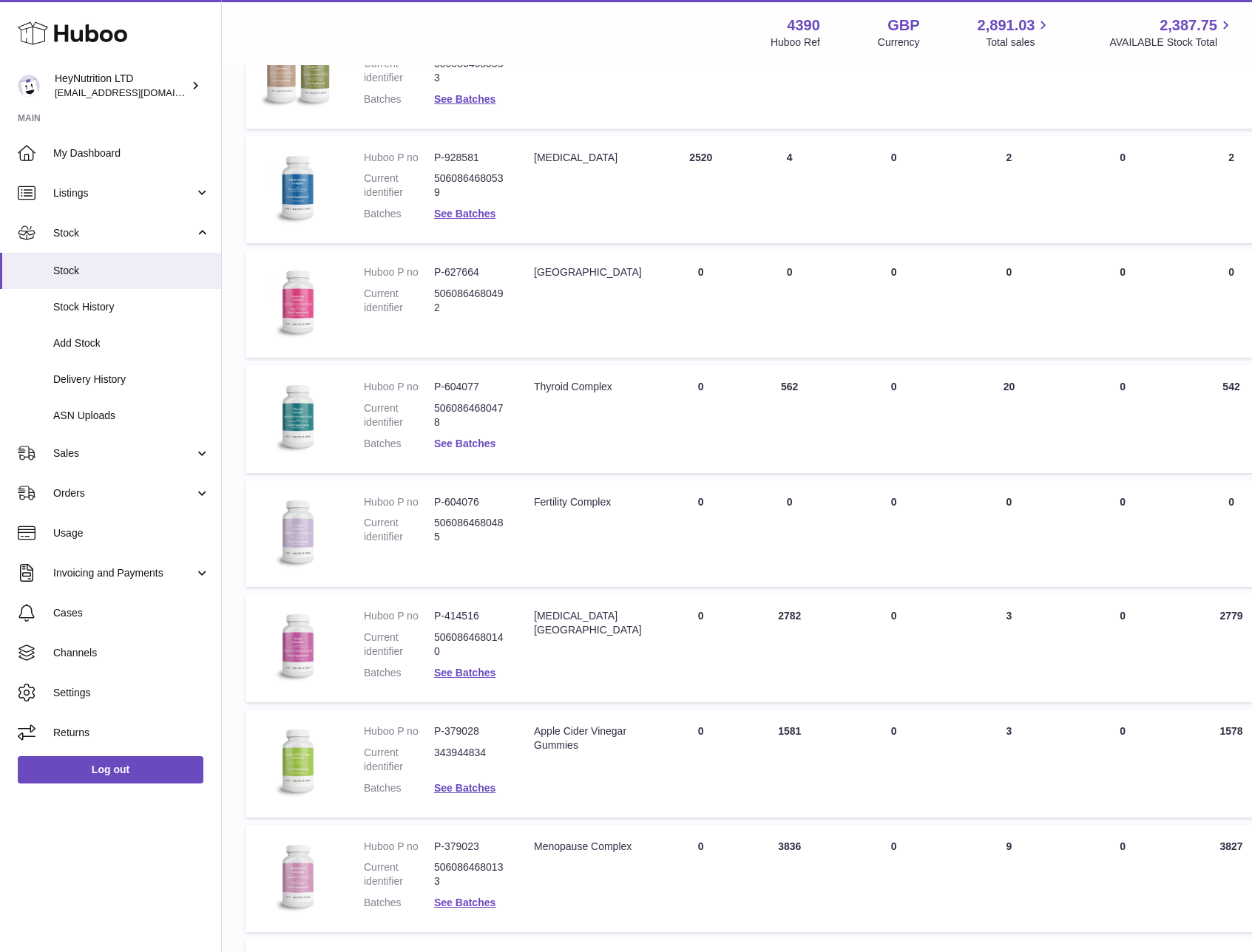
click at [450, 440] on link "See Batches" at bounding box center [465, 444] width 62 height 12
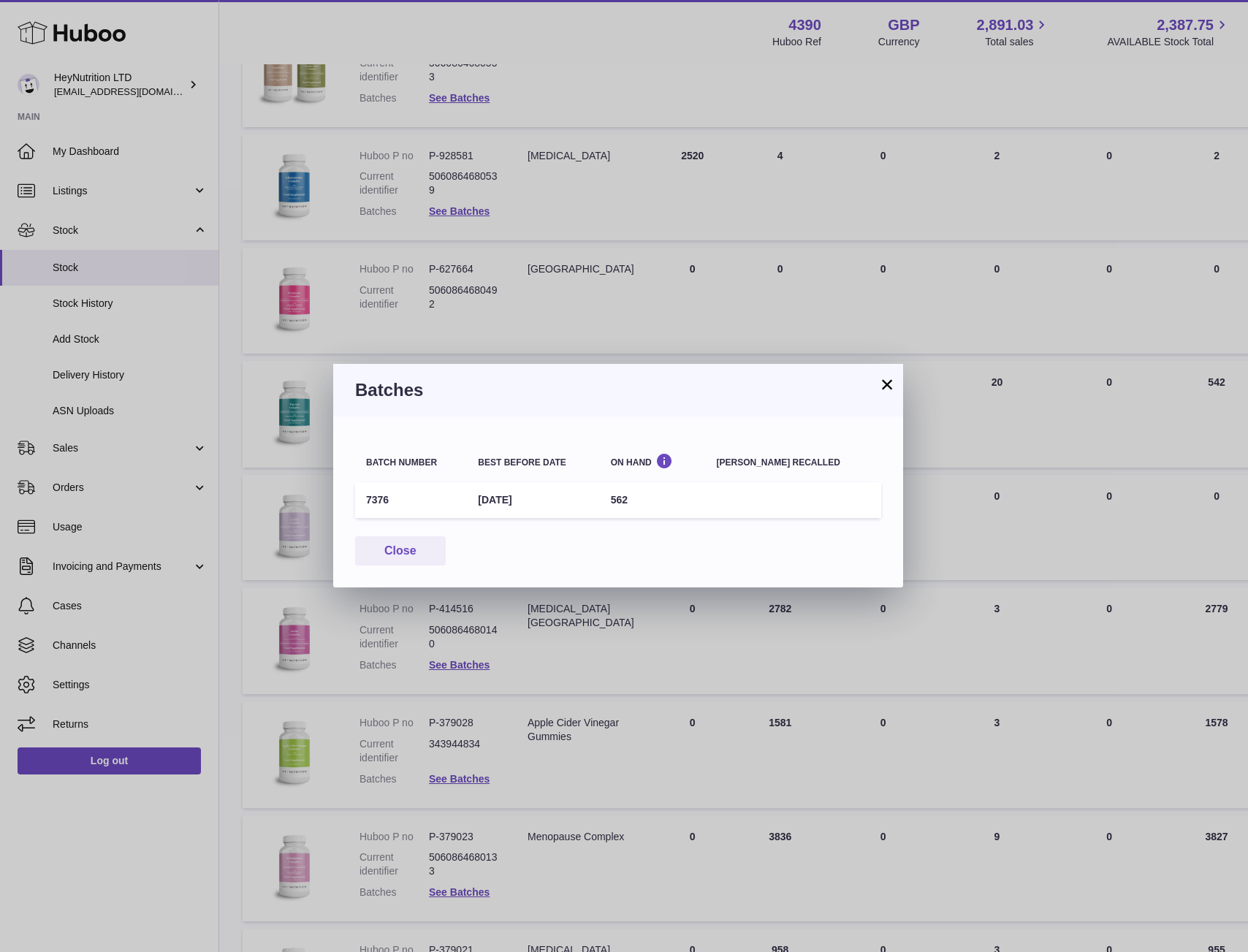
click at [378, 504] on td "7376" at bounding box center [411, 500] width 112 height 36
copy td "7376"
click at [887, 388] on button "×" at bounding box center [887, 383] width 17 height 17
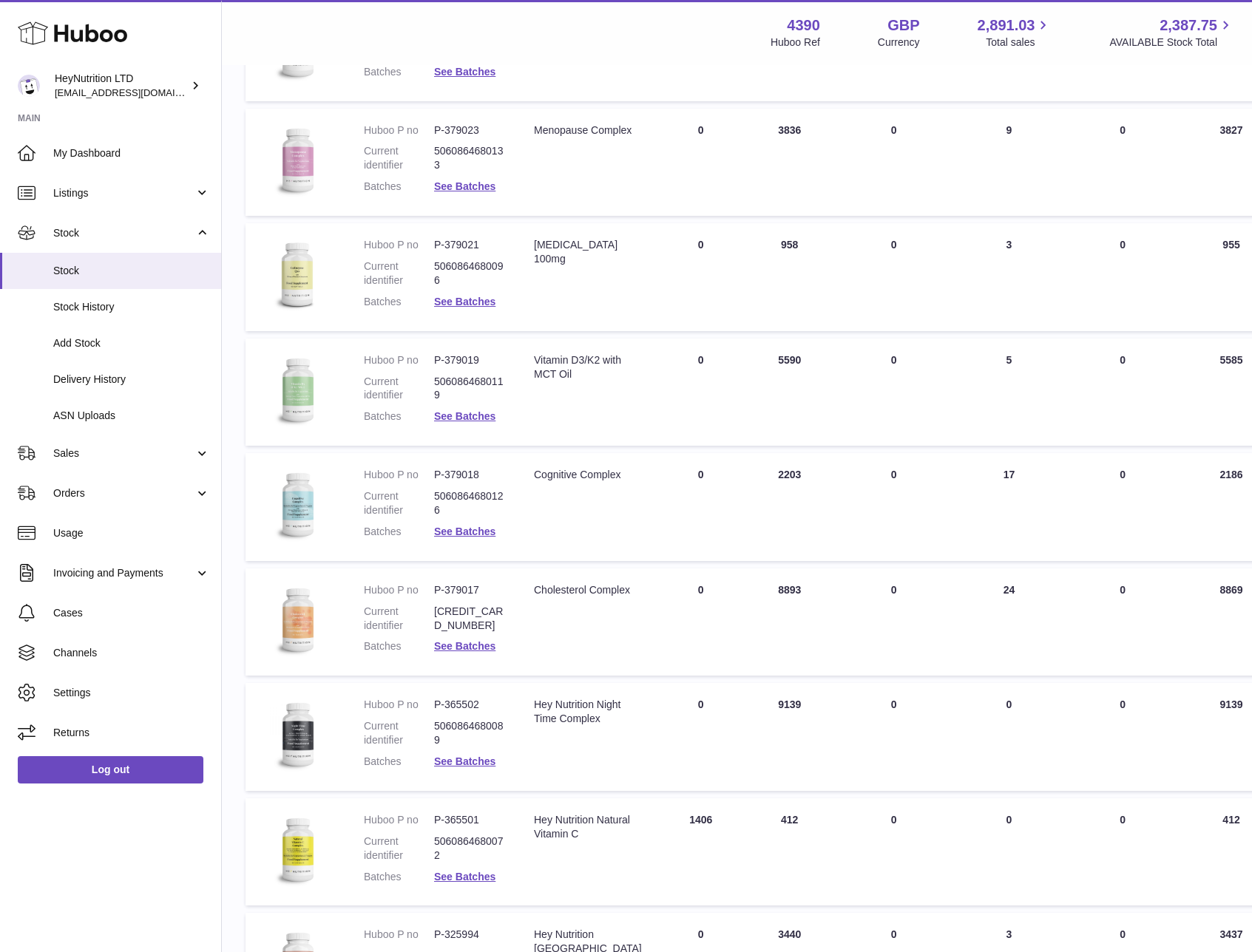
scroll to position [2739, 0]
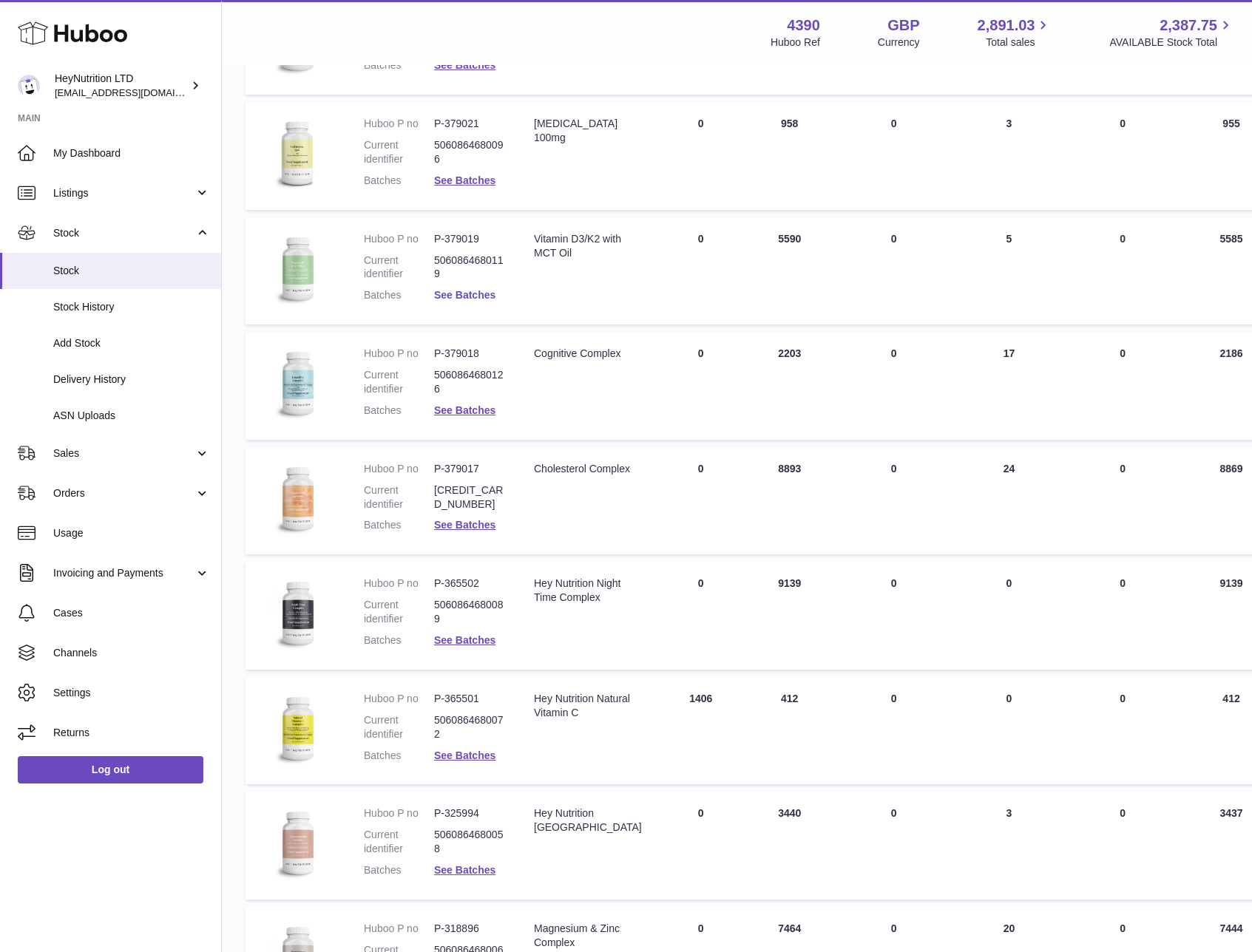
click at [464, 289] on link "See Batches" at bounding box center [465, 295] width 62 height 12
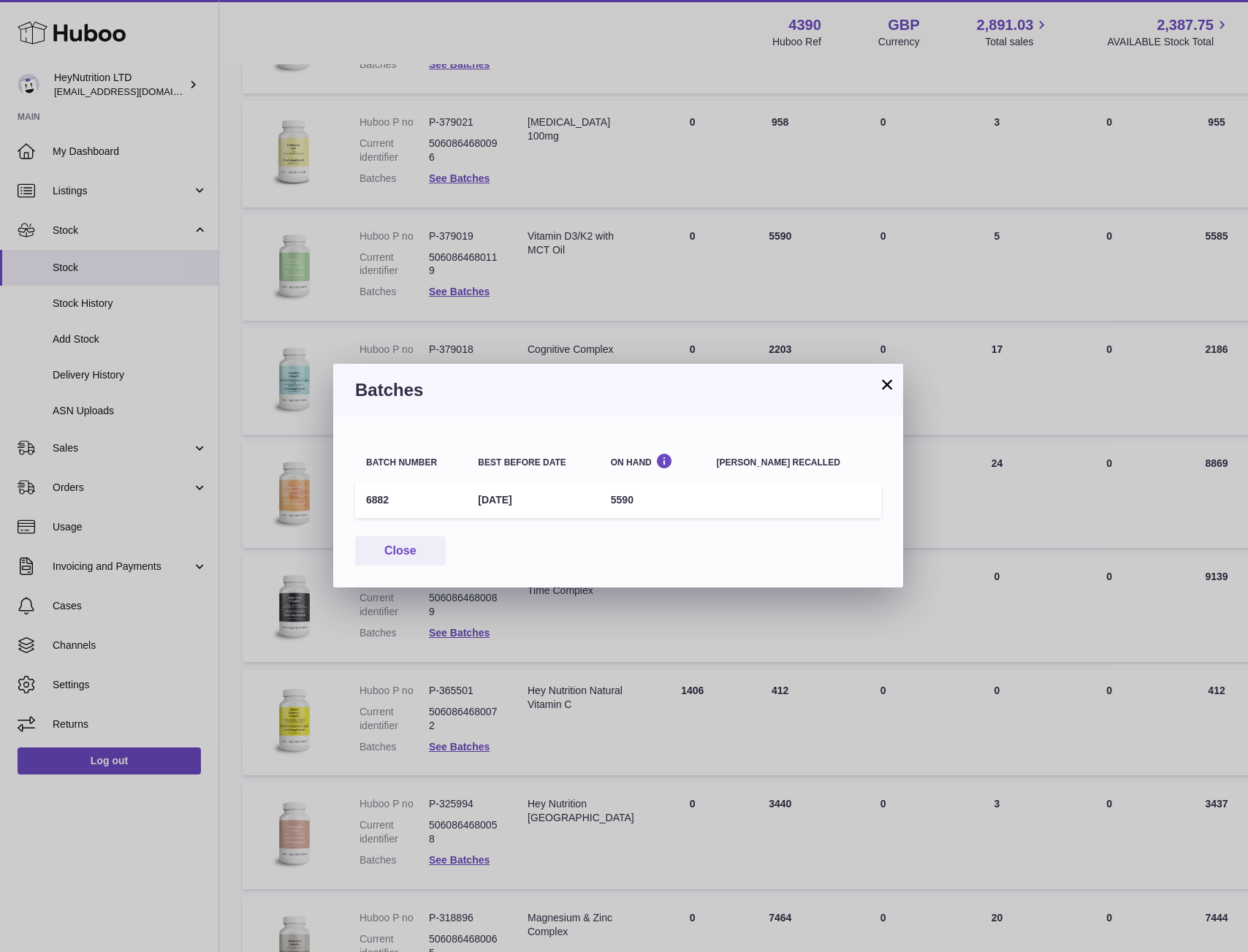
click at [885, 384] on button "×" at bounding box center [887, 383] width 17 height 17
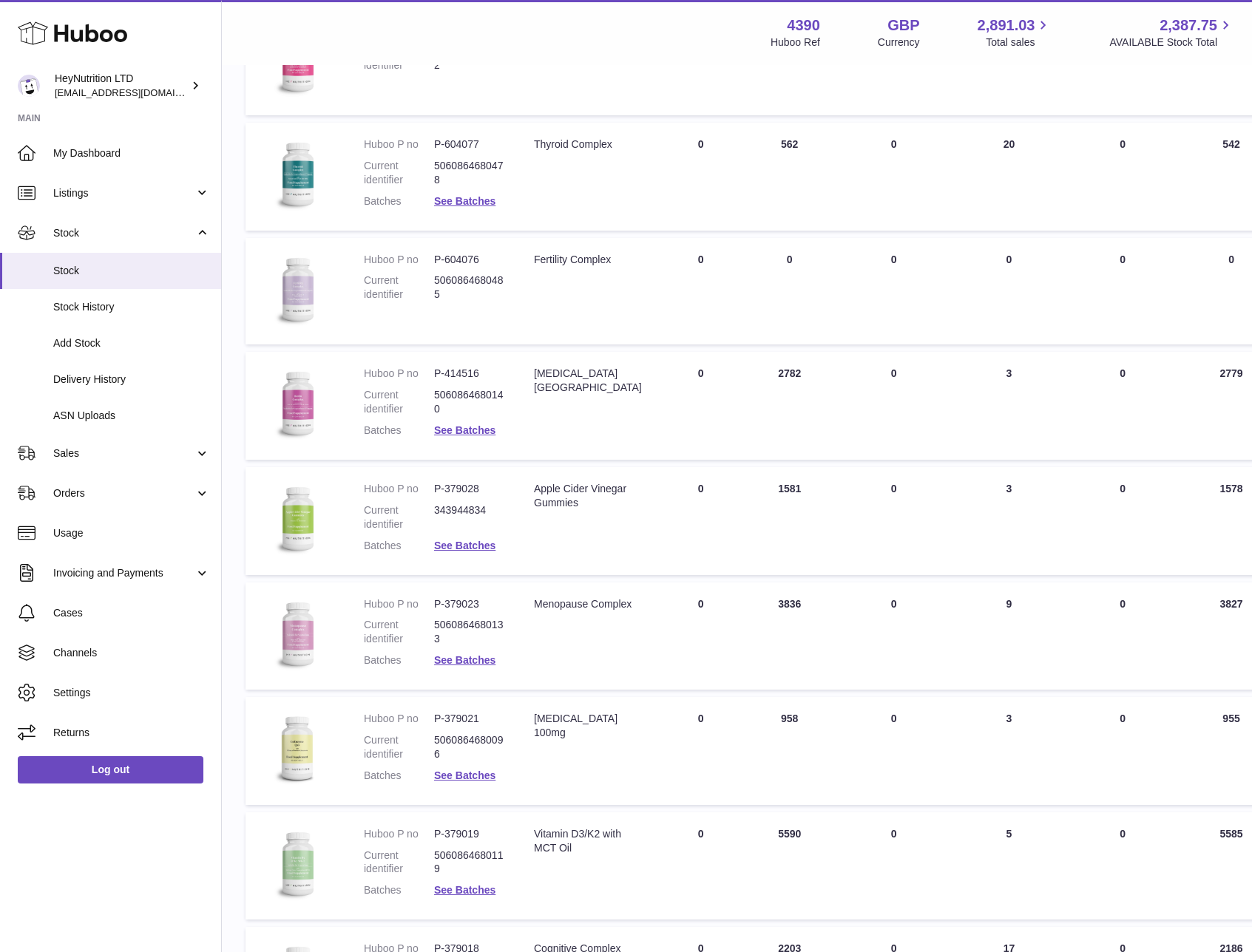
scroll to position [2050, 0]
